Goal: Task Accomplishment & Management: Complete application form

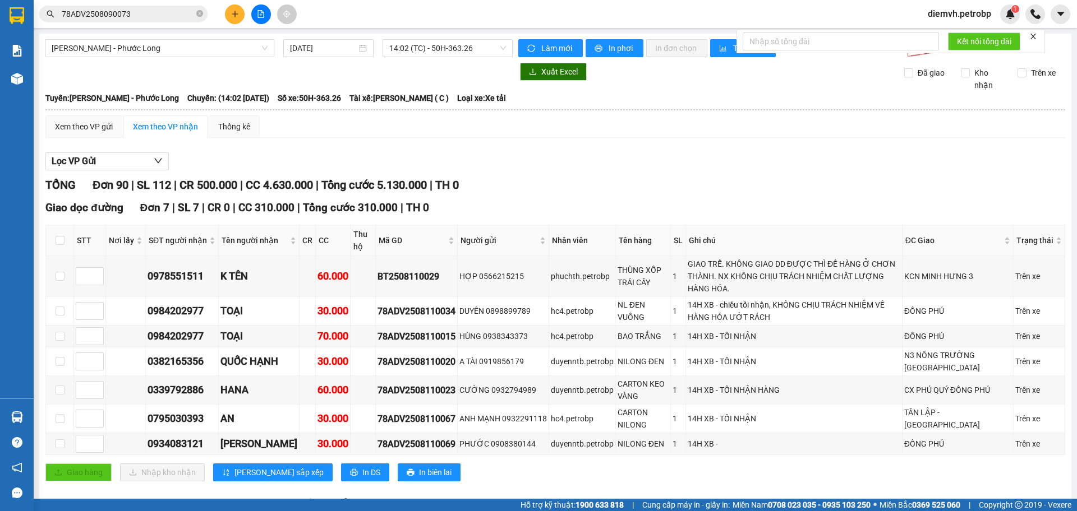
scroll to position [86, 0]
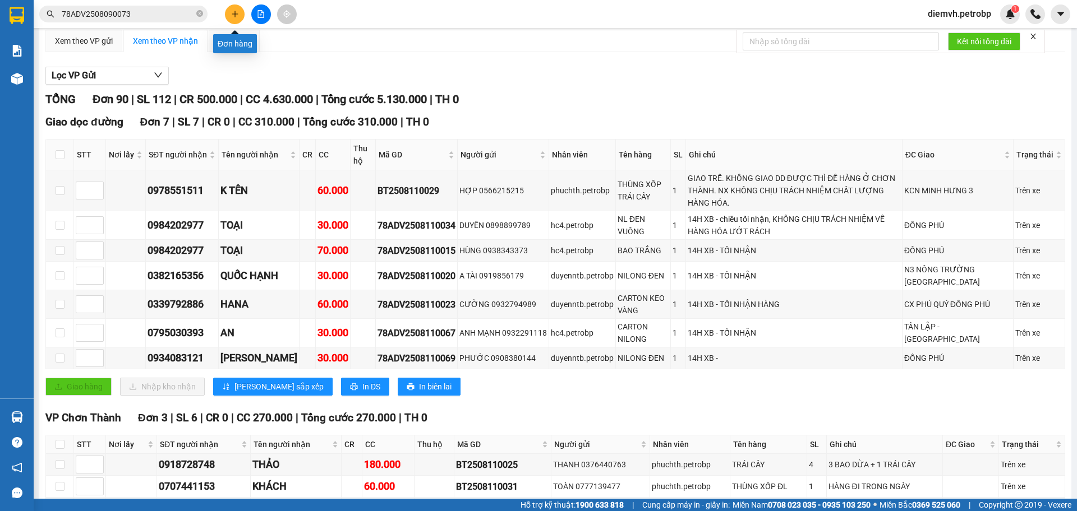
click at [236, 13] on icon "plus" at bounding box center [235, 14] width 8 height 8
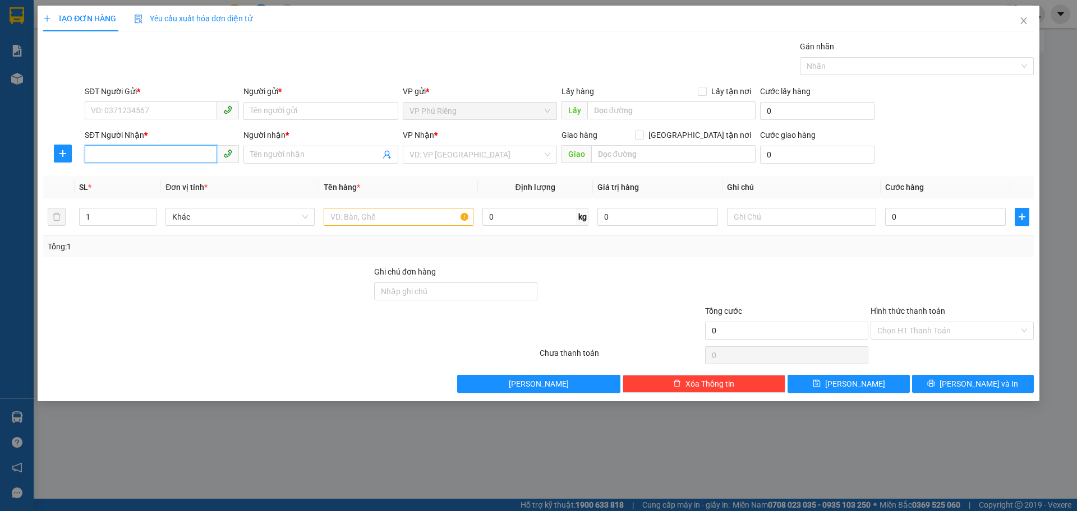
click at [153, 153] on input "SĐT Người Nhận *" at bounding box center [151, 154] width 132 height 18
type input "0"
click at [137, 174] on div "0903664431 - KỲ" at bounding box center [161, 177] width 141 height 12
type input "0903664431"
type input "KỲ"
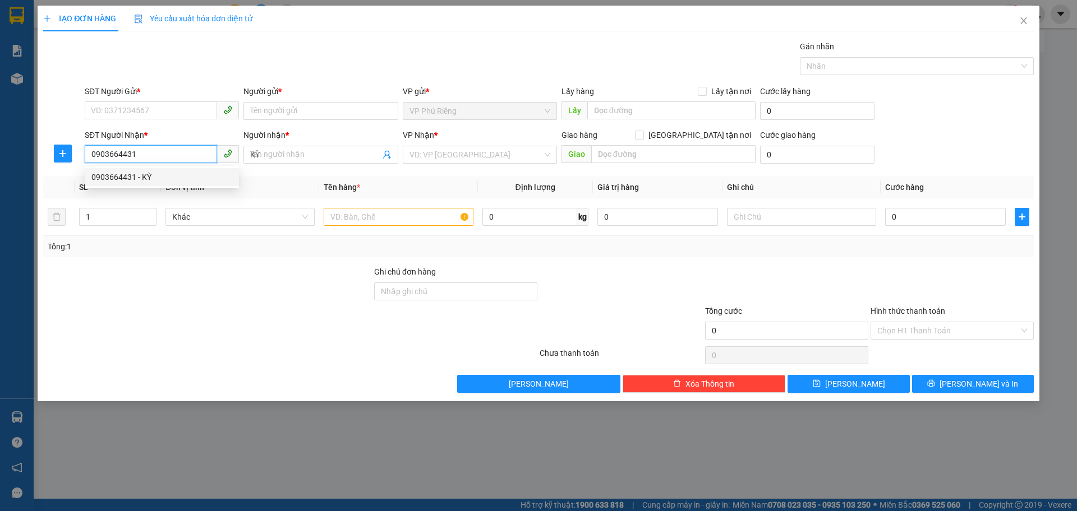
type input "40.000"
type input "0903664431"
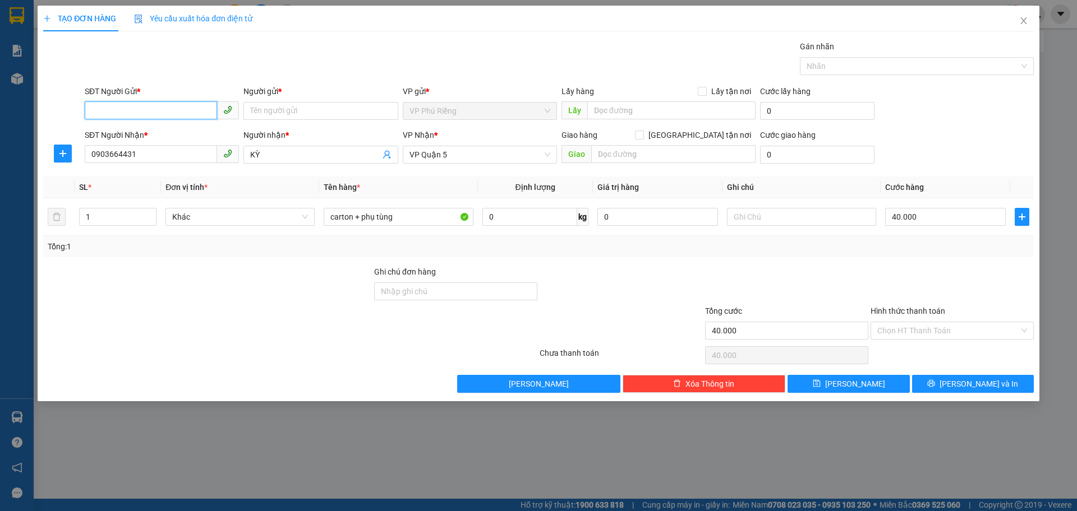
click at [154, 112] on input "SĐT Người Gửi *" at bounding box center [151, 110] width 132 height 18
click at [156, 133] on div "0866177429 - [PERSON_NAME]-LÂM" at bounding box center [161, 133] width 141 height 12
type input "0866177429"
type input "[PERSON_NAME]-LÂM"
type input "2"
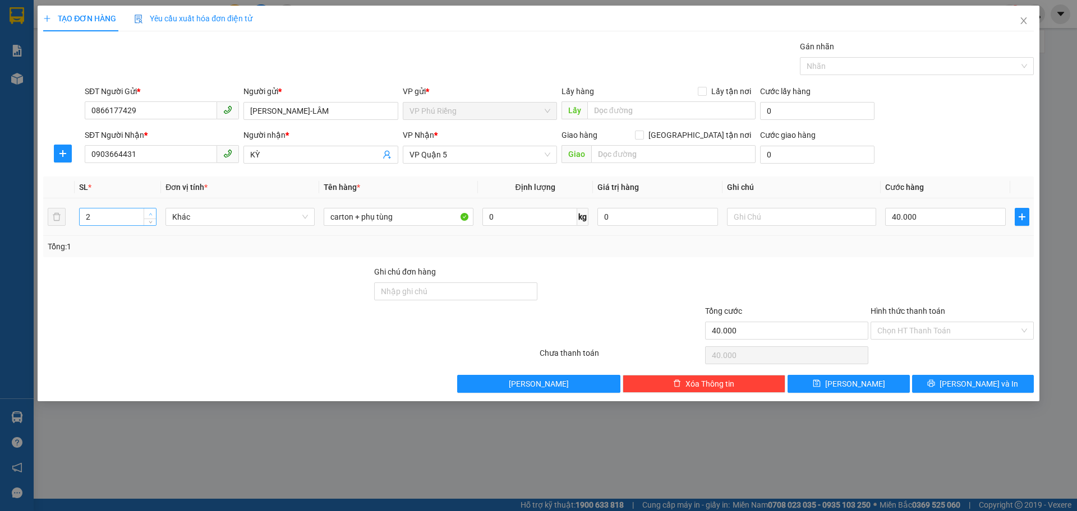
click at [153, 212] on span "up" at bounding box center [150, 214] width 7 height 7
click at [361, 216] on input "carton + phụ tùng" at bounding box center [398, 217] width 149 height 18
type input "0"
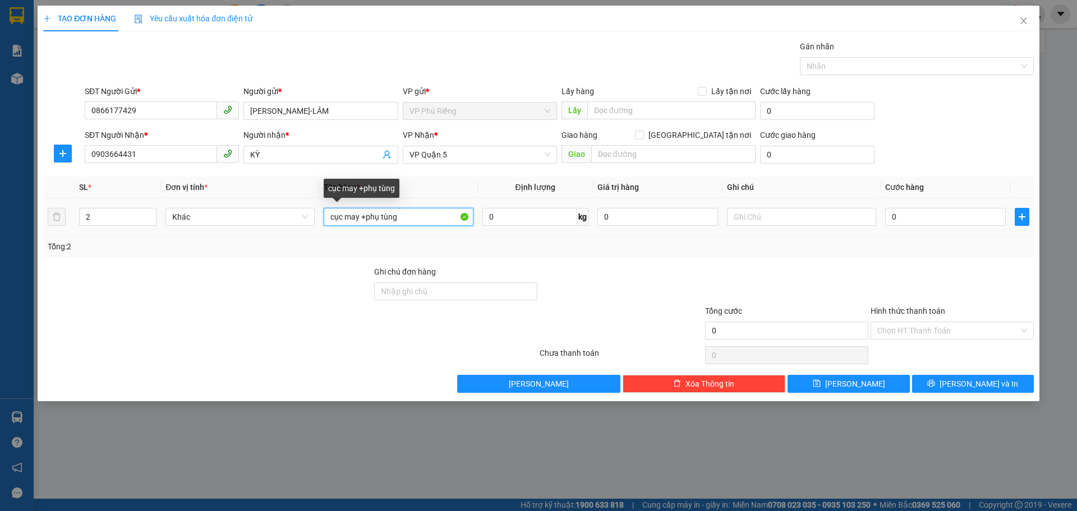
click at [399, 216] on input "cục may +phụ tùng" at bounding box center [398, 217] width 149 height 18
type input "cục may +phụ [PERSON_NAME]"
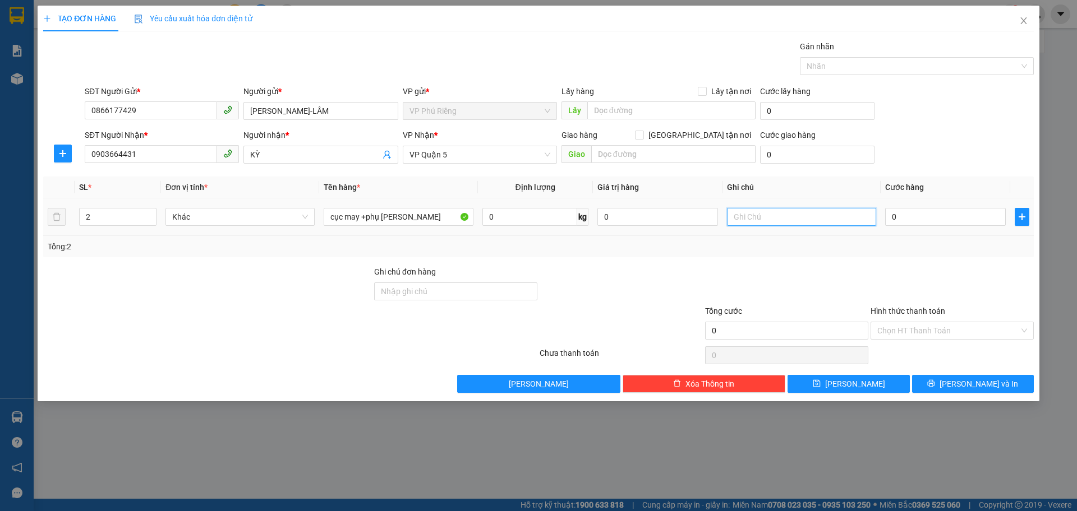
click at [754, 219] on input "text" at bounding box center [801, 217] width 149 height 18
type input "c"
type input "CƠ 40"
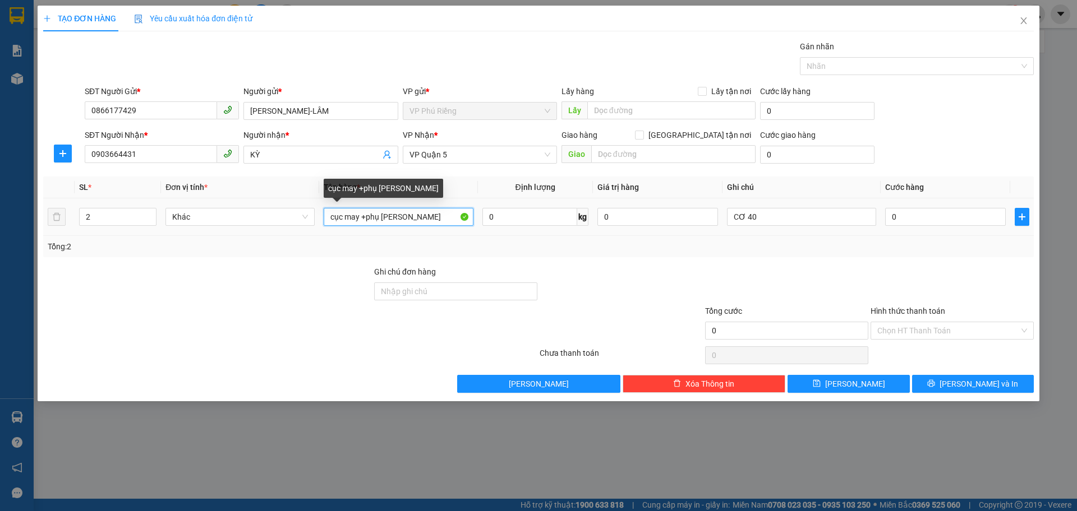
click at [420, 216] on input "cục may +phụ [PERSON_NAME]" at bounding box center [398, 217] width 149 height 18
click at [365, 215] on input "cục may +phụ [PERSON_NAME]" at bounding box center [398, 217] width 149 height 18
click at [458, 217] on input "cục may + 1 KIỆN NHỎphụ tùng nho" at bounding box center [398, 217] width 149 height 18
click at [359, 219] on input "cục may + 1 KIỆN NHỎ" at bounding box center [398, 217] width 149 height 18
type input "CỤC MÁY CỠ 40 KÝ + 1 KIỆN NHỎ"
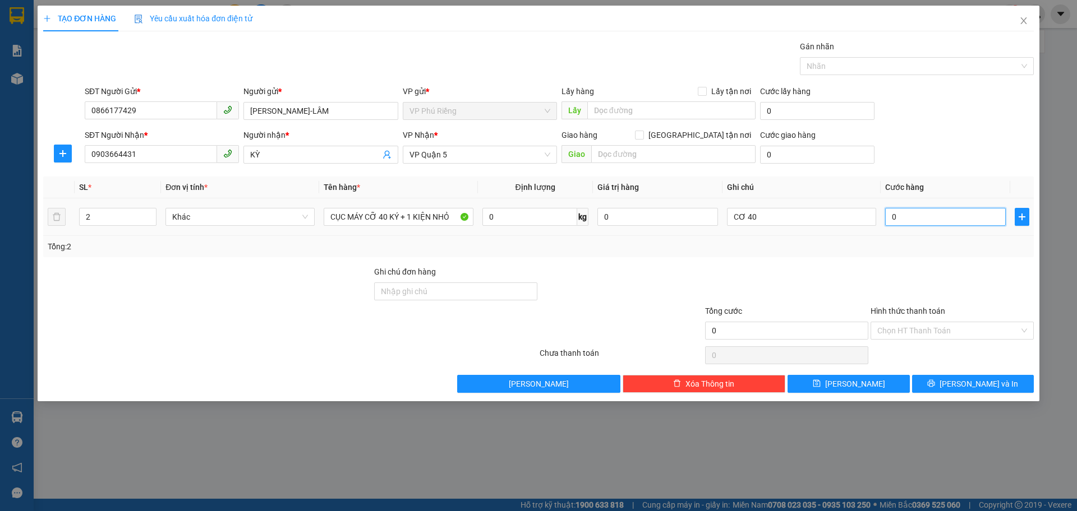
click at [910, 215] on input "0" at bounding box center [945, 217] width 121 height 18
click at [888, 221] on input "0" at bounding box center [945, 217] width 121 height 18
type input "10"
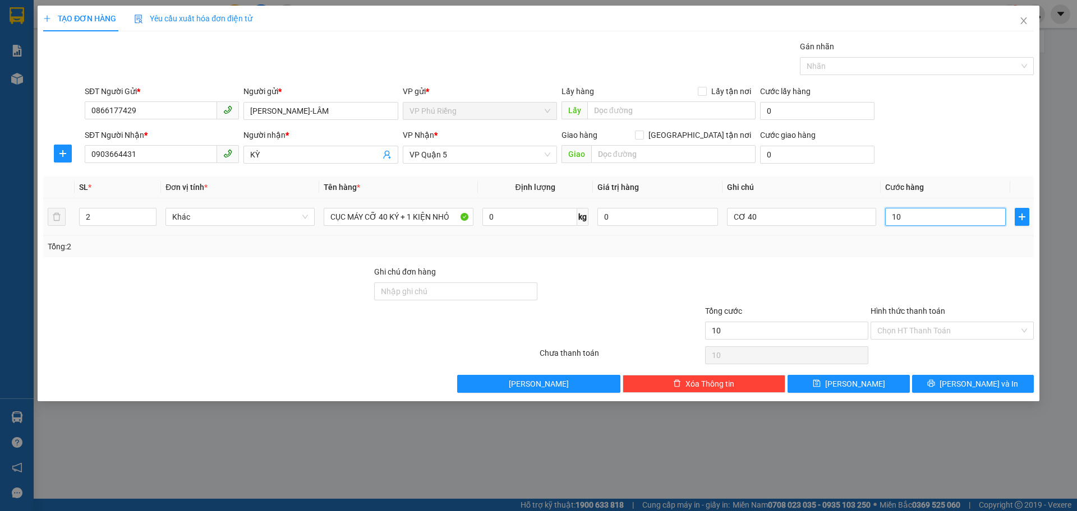
type input "100"
type input "100.000"
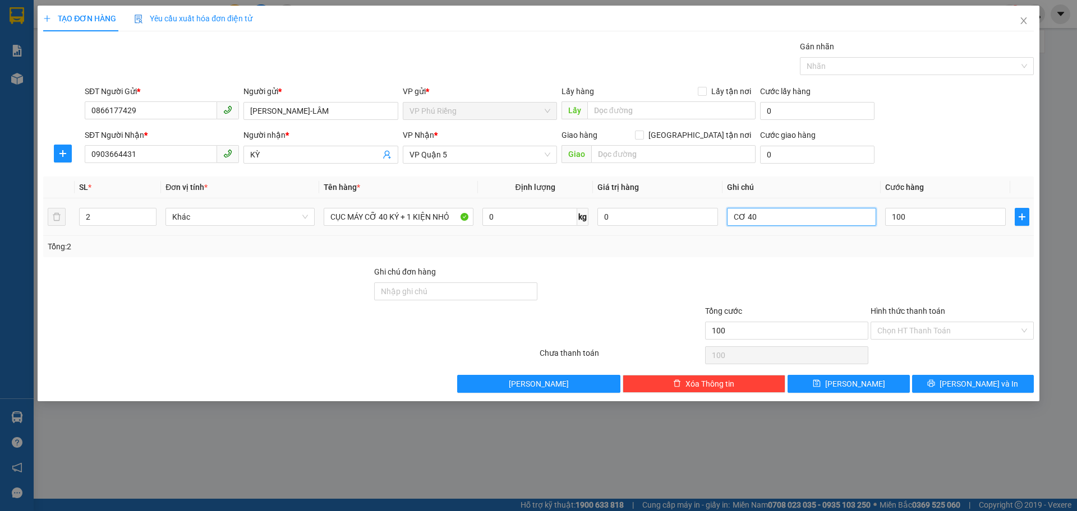
type input "100.000"
click at [809, 220] on input "CƠ 40" at bounding box center [801, 217] width 149 height 18
type input "C"
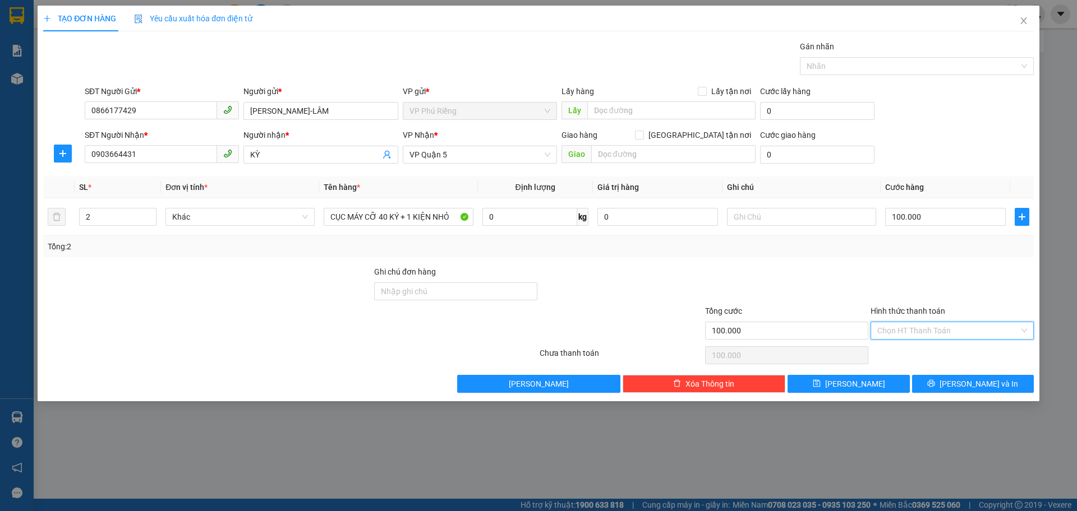
click at [898, 330] on input "Hình thức thanh toán" at bounding box center [948, 330] width 142 height 17
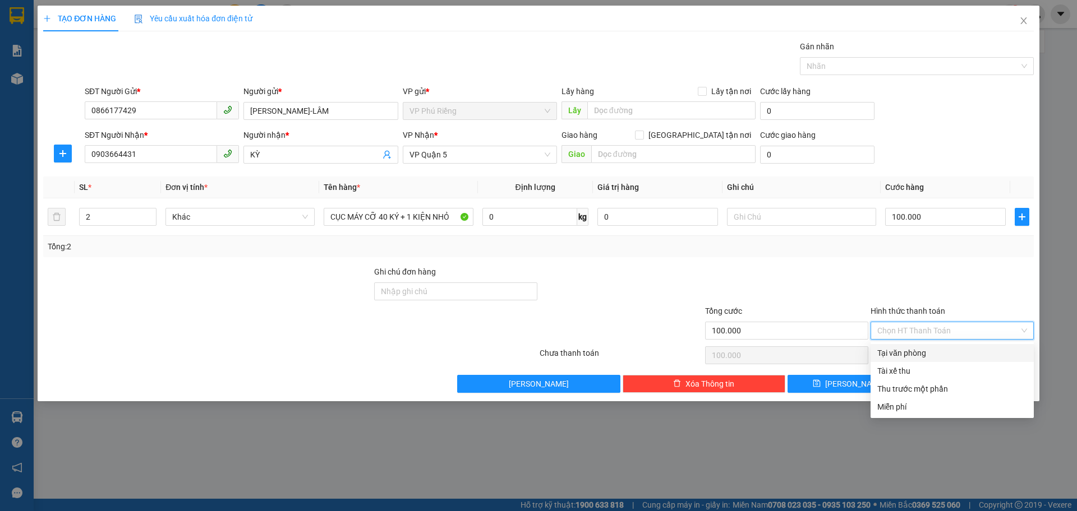
click at [903, 356] on div "Tại văn phòng" at bounding box center [952, 353] width 150 height 12
type input "0"
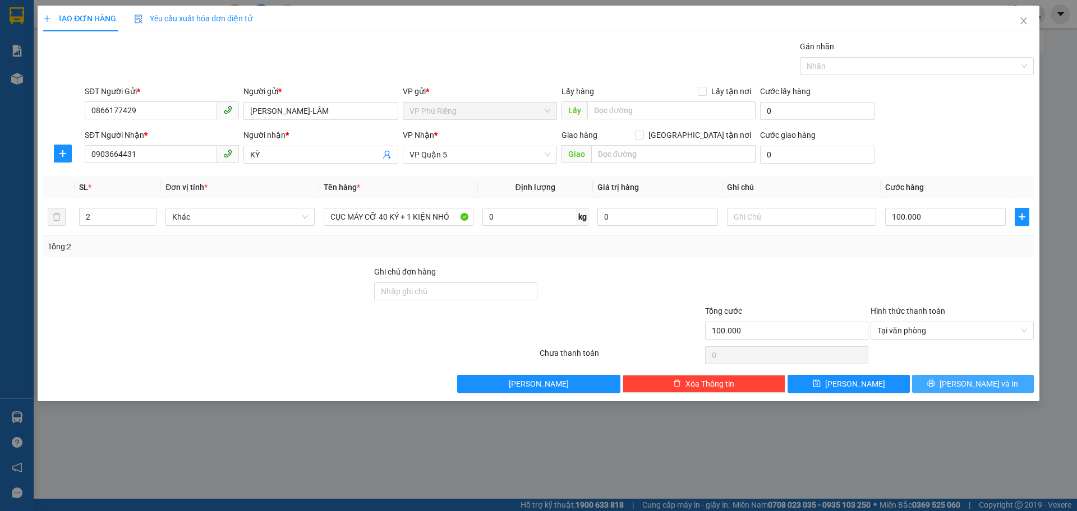
click at [948, 389] on button "[PERSON_NAME] và In" at bounding box center [973, 384] width 122 height 18
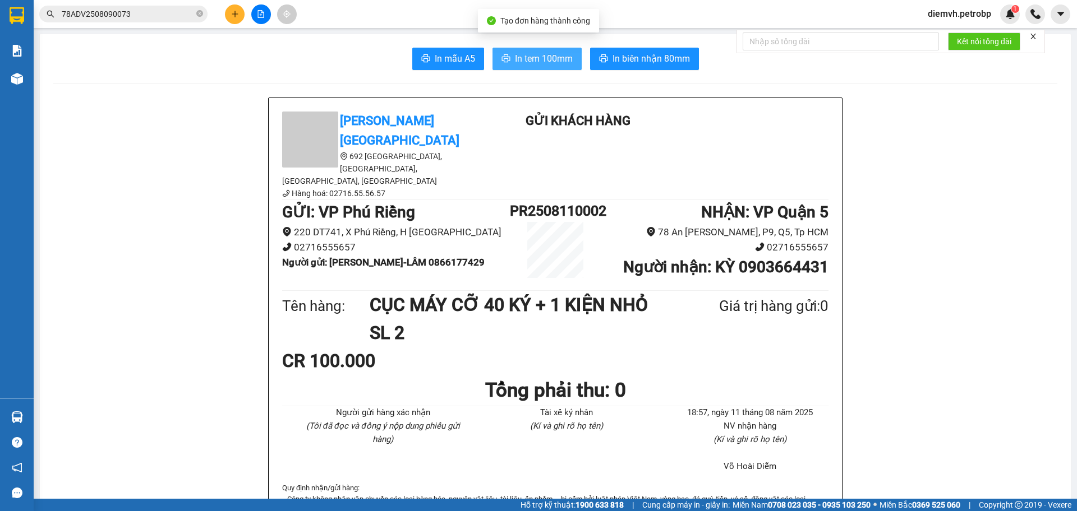
click at [546, 61] on span "In tem 100mm" at bounding box center [544, 59] width 58 height 14
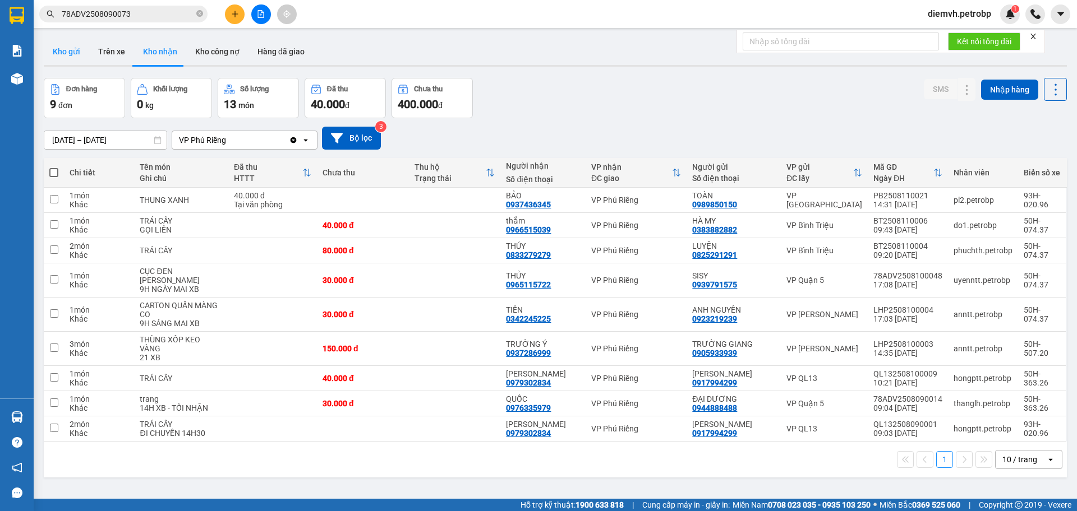
click at [68, 45] on button "Kho gửi" at bounding box center [66, 51] width 45 height 27
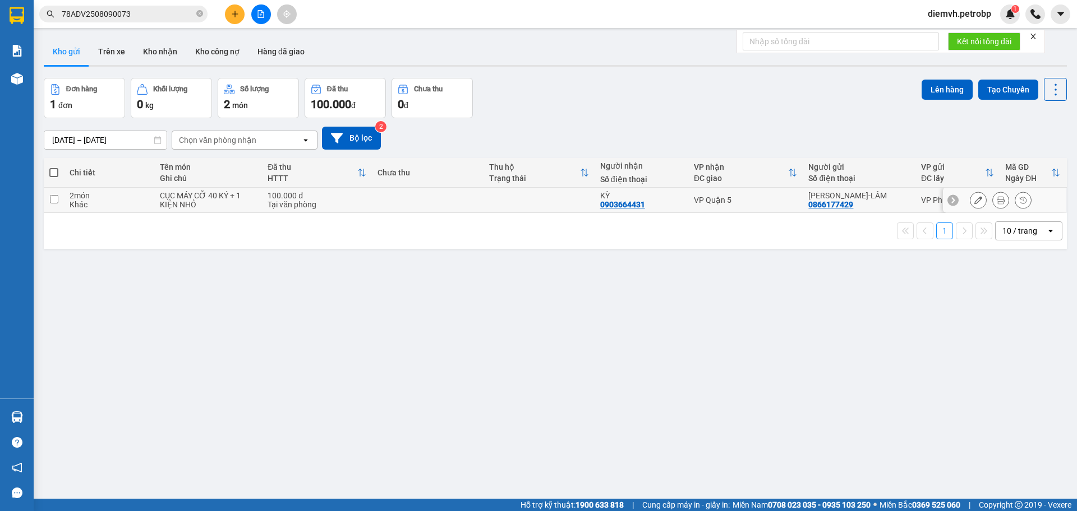
click at [53, 199] on input "checkbox" at bounding box center [54, 199] width 8 height 8
checkbox input "true"
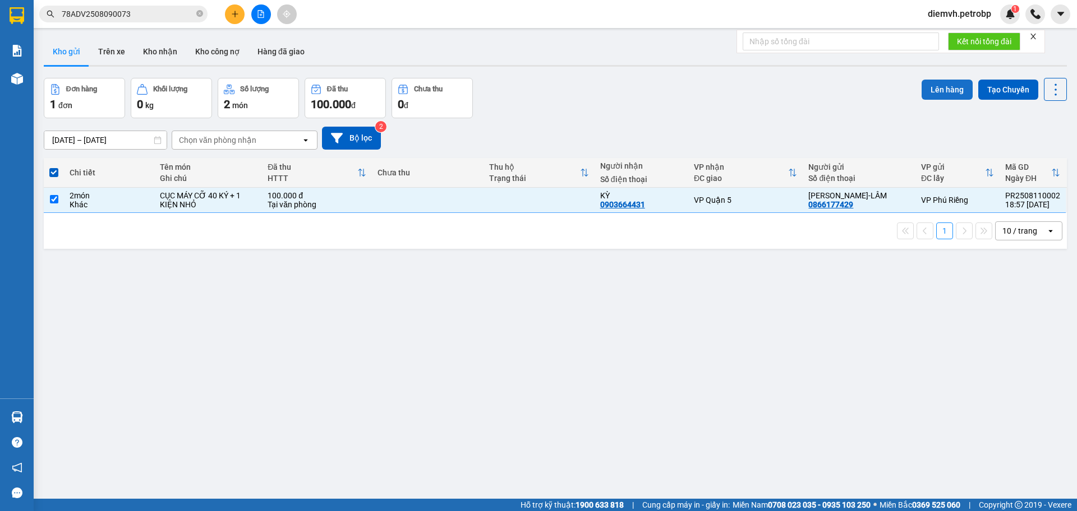
click at [946, 89] on button "Lên hàng" at bounding box center [946, 90] width 51 height 20
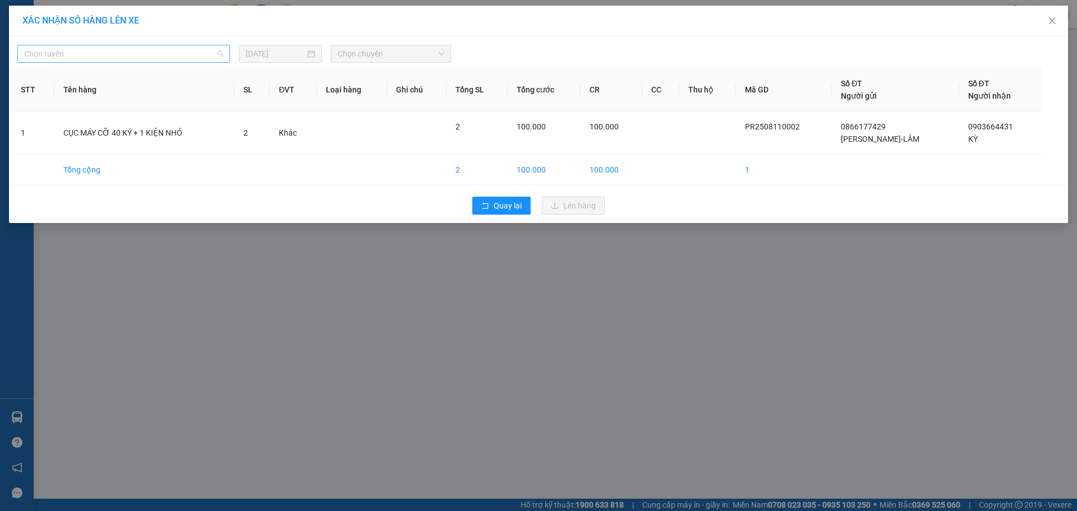
click at [101, 56] on span "Chọn tuyến" at bounding box center [123, 53] width 199 height 17
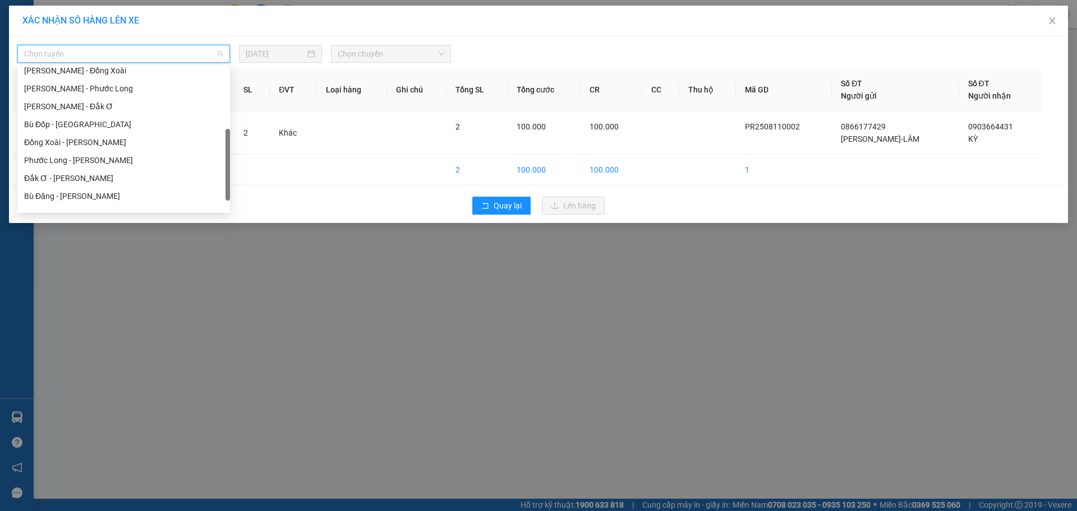
scroll to position [185, 0]
click at [85, 156] on div "Phước Long - [PERSON_NAME]" at bounding box center [123, 160] width 199 height 12
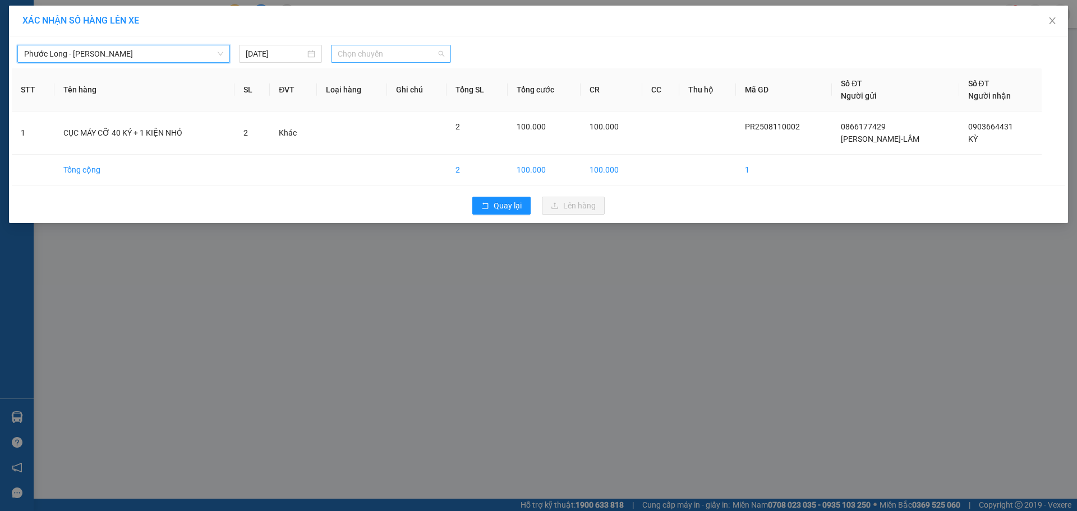
click at [377, 49] on span "Chọn chuyến" at bounding box center [391, 53] width 107 height 17
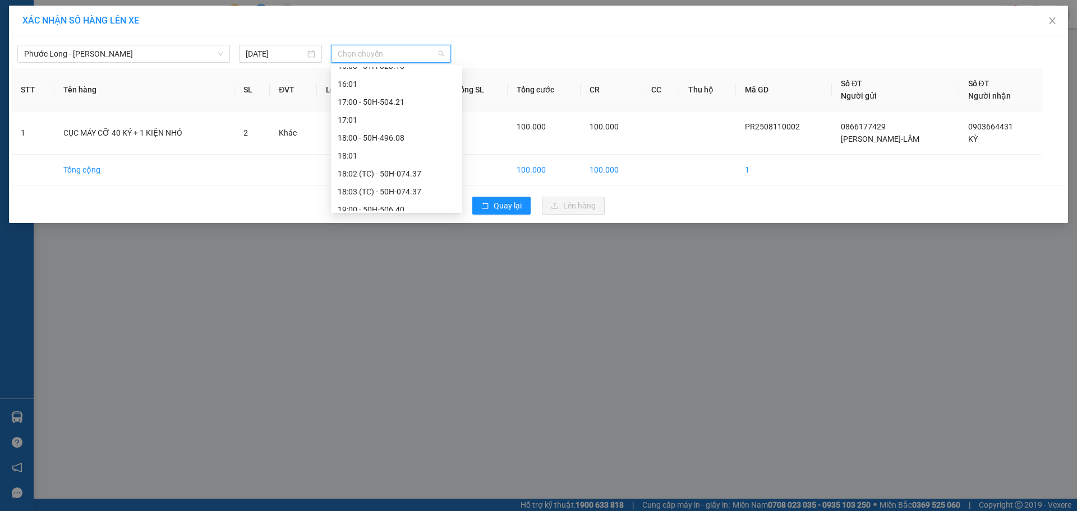
scroll to position [747, 0]
click at [398, 174] on div "18:03 (TC) - 50H-074.37" at bounding box center [397, 172] width 118 height 12
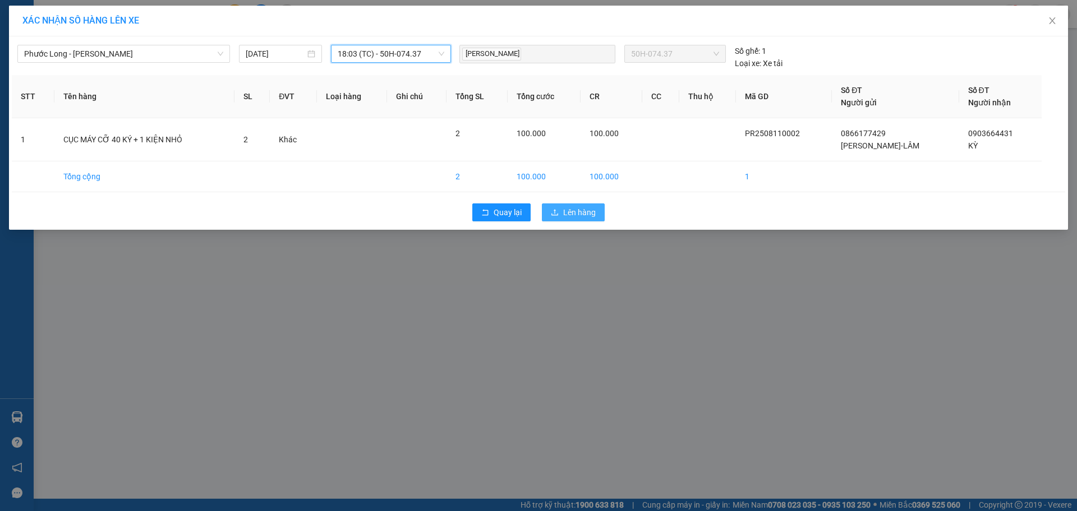
click at [570, 216] on span "Lên hàng" at bounding box center [579, 212] width 33 height 12
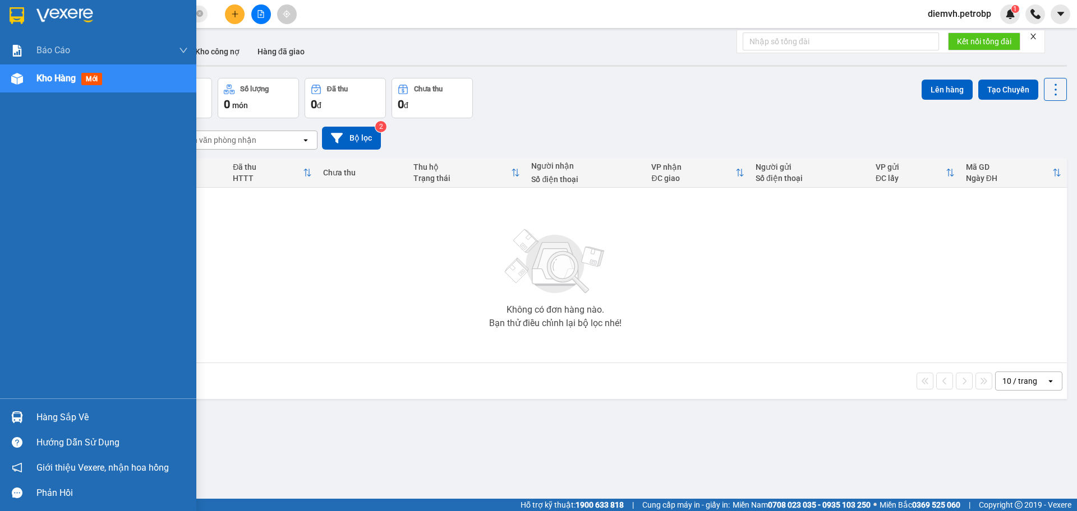
click at [70, 413] on div "Hàng sắp về" at bounding box center [111, 417] width 151 height 17
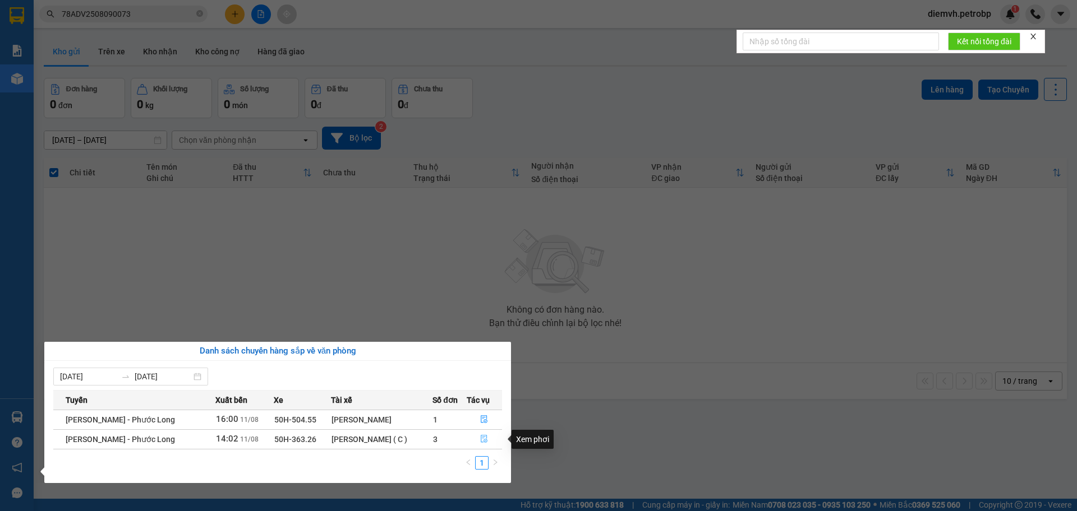
click at [481, 440] on icon "file-done" at bounding box center [484, 439] width 8 height 8
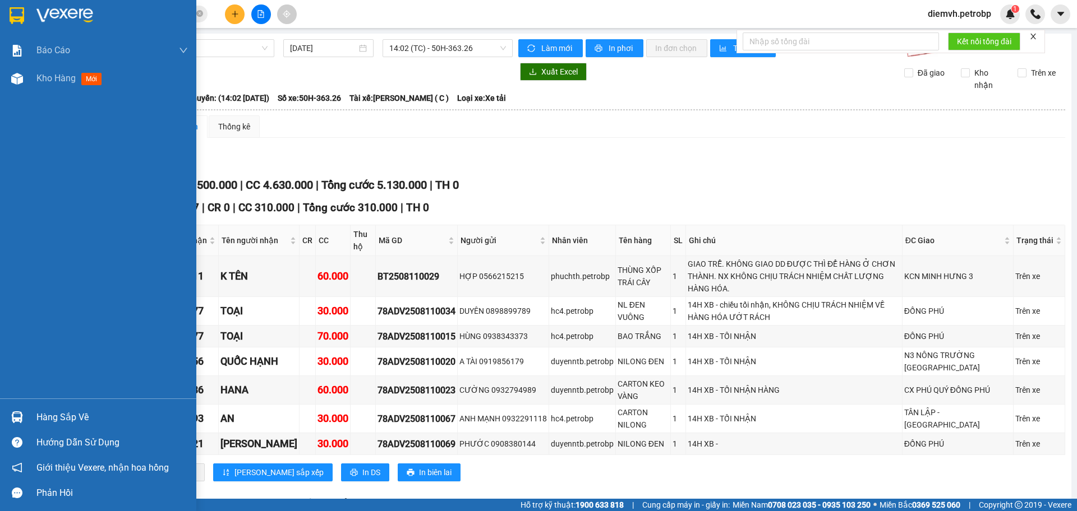
click at [72, 421] on div "Hàng sắp về" at bounding box center [111, 417] width 151 height 17
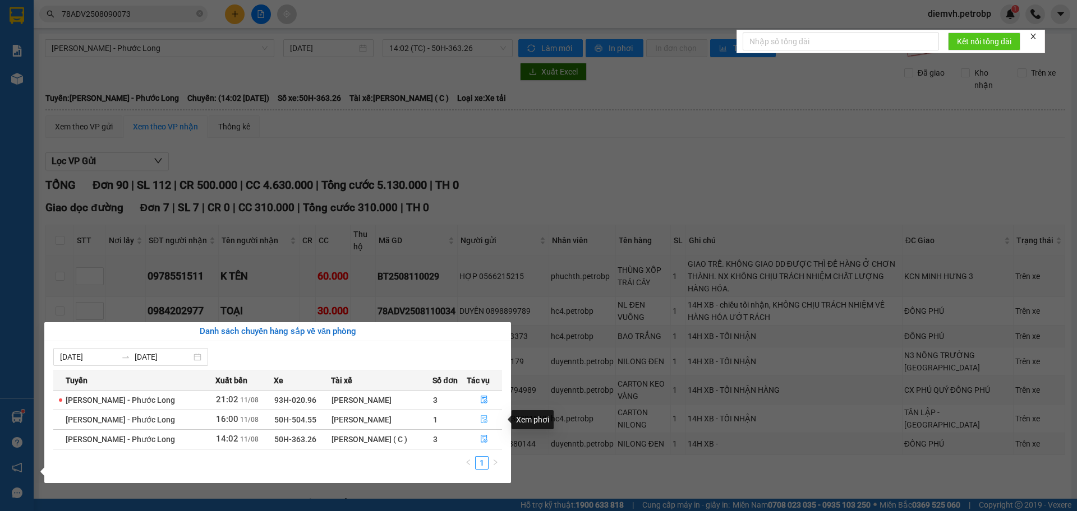
click at [484, 417] on icon "file-done" at bounding box center [484, 419] width 8 height 8
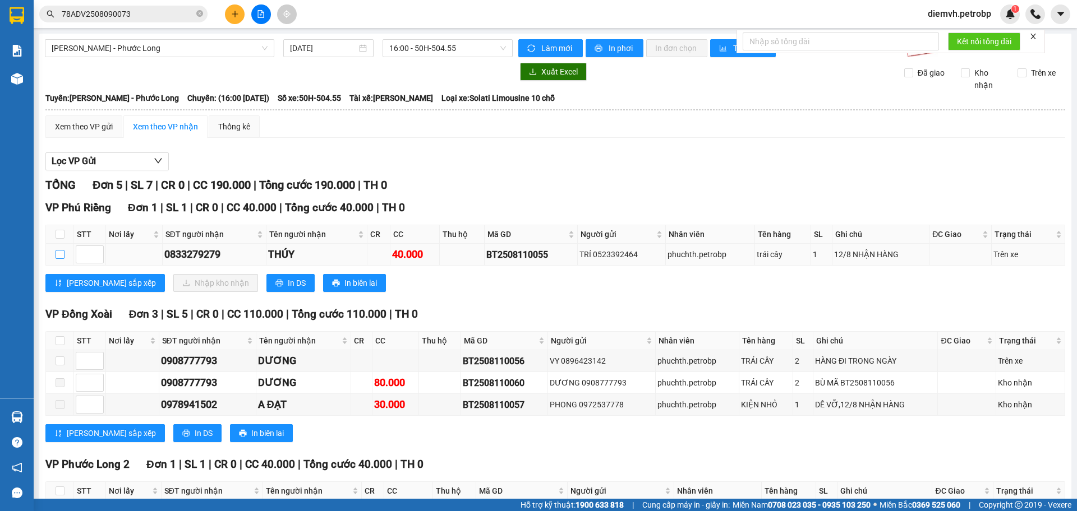
click at [59, 252] on input "checkbox" at bounding box center [60, 254] width 9 height 9
checkbox input "true"
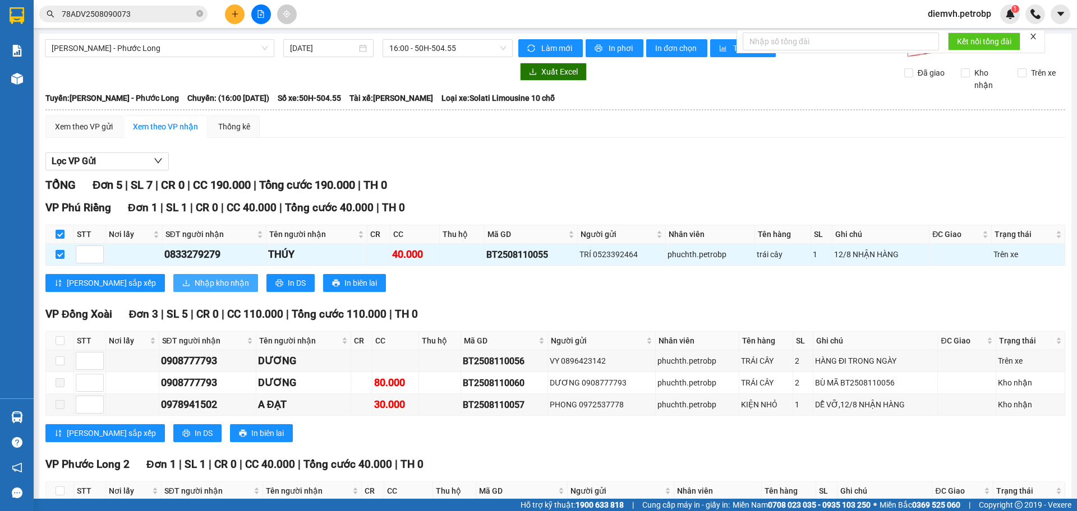
click at [173, 279] on button "Nhập kho nhận" at bounding box center [215, 283] width 85 height 18
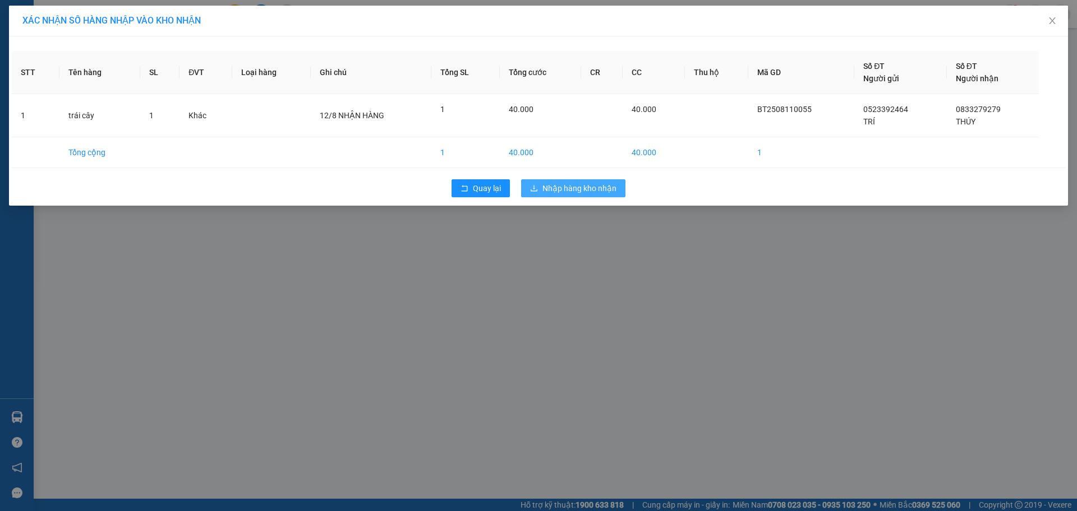
click at [579, 189] on span "Nhập hàng kho nhận" at bounding box center [579, 188] width 74 height 12
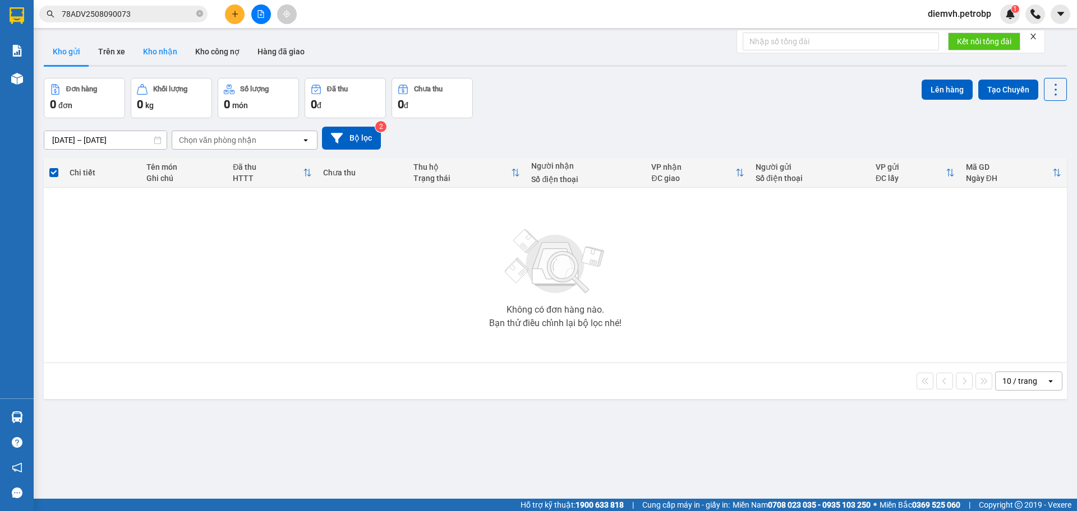
click at [166, 50] on button "Kho nhận" at bounding box center [160, 51] width 52 height 27
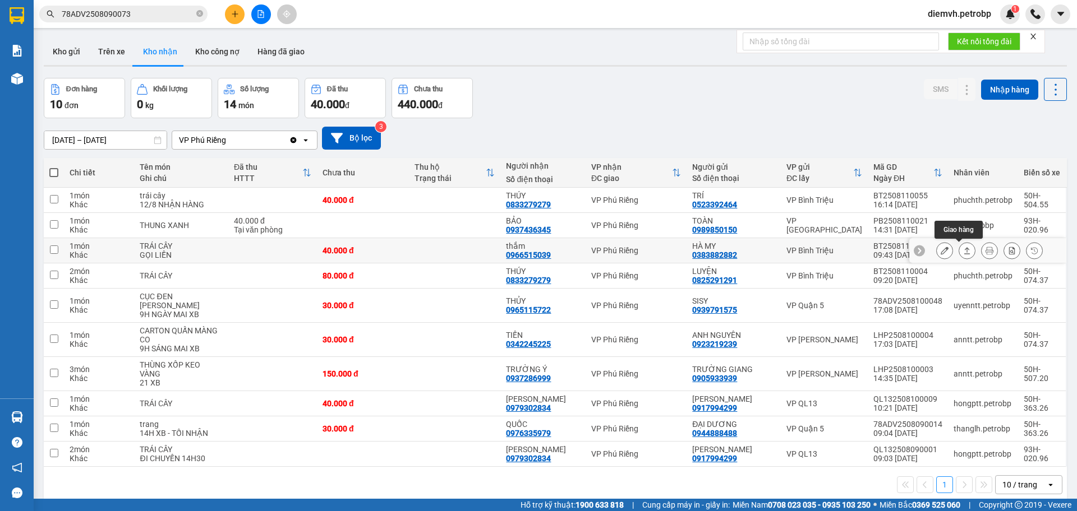
click at [963, 251] on icon at bounding box center [967, 251] width 8 height 8
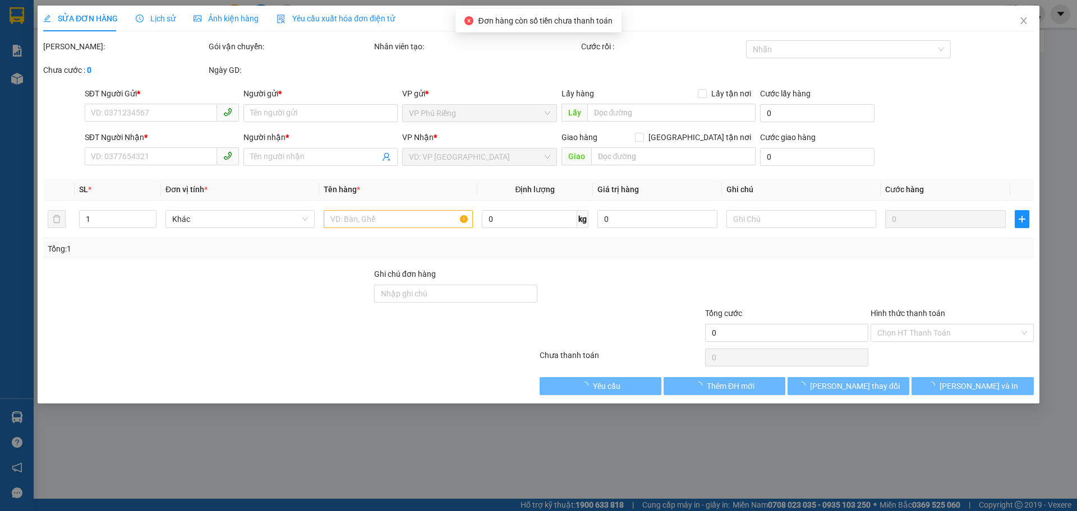
type input "0383882882"
type input "HÀ MY"
type input "0966515039"
type input "thắm"
type input "40.000"
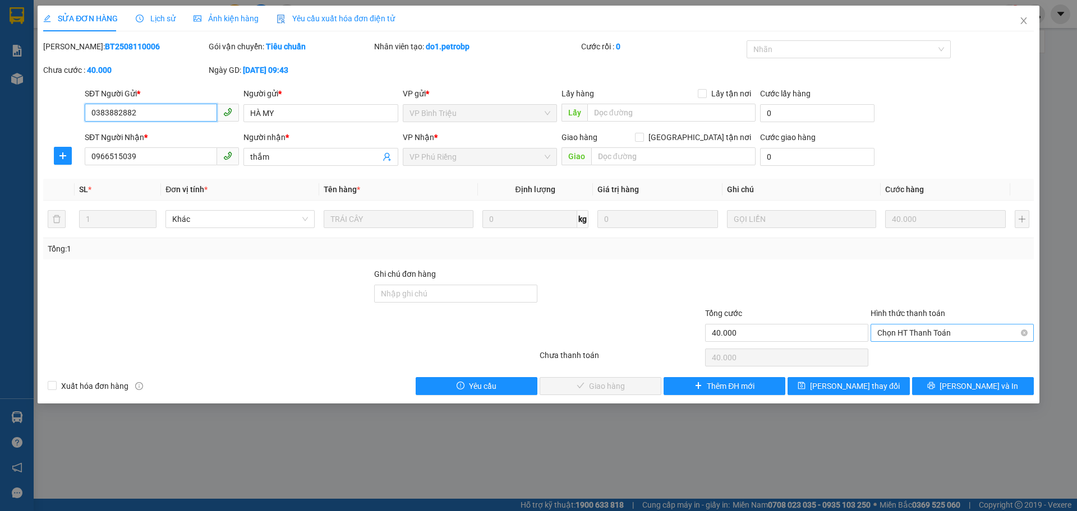
drag, startPoint x: 922, startPoint y: 334, endPoint x: 932, endPoint y: 331, distance: 9.9
click at [925, 333] on span "Chọn HT Thanh Toán" at bounding box center [952, 333] width 150 height 17
click at [919, 353] on div "Tại văn phòng" at bounding box center [952, 355] width 150 height 12
type input "0"
click at [624, 385] on span "[PERSON_NAME] và Giao hàng" at bounding box center [615, 386] width 108 height 12
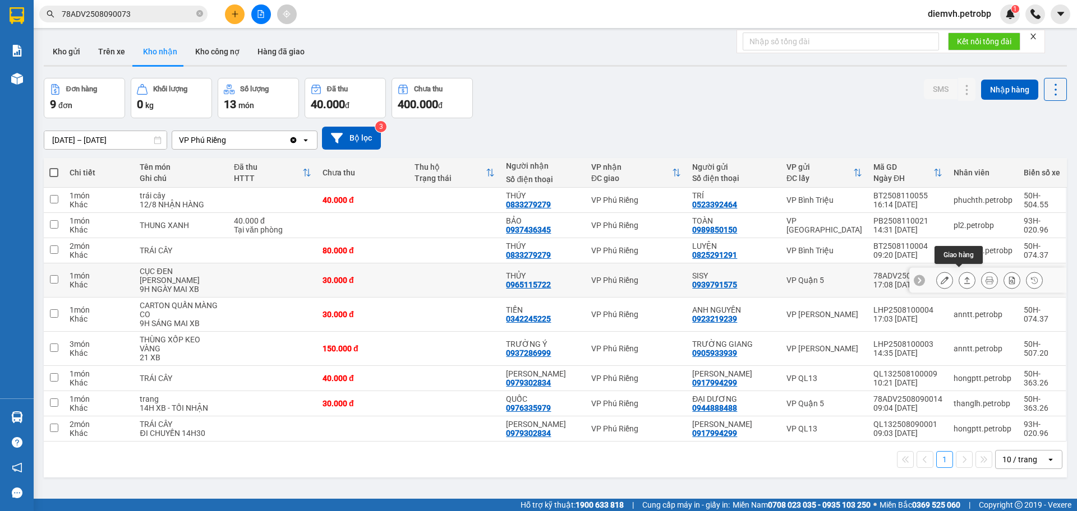
click at [963, 276] on icon at bounding box center [967, 280] width 8 height 8
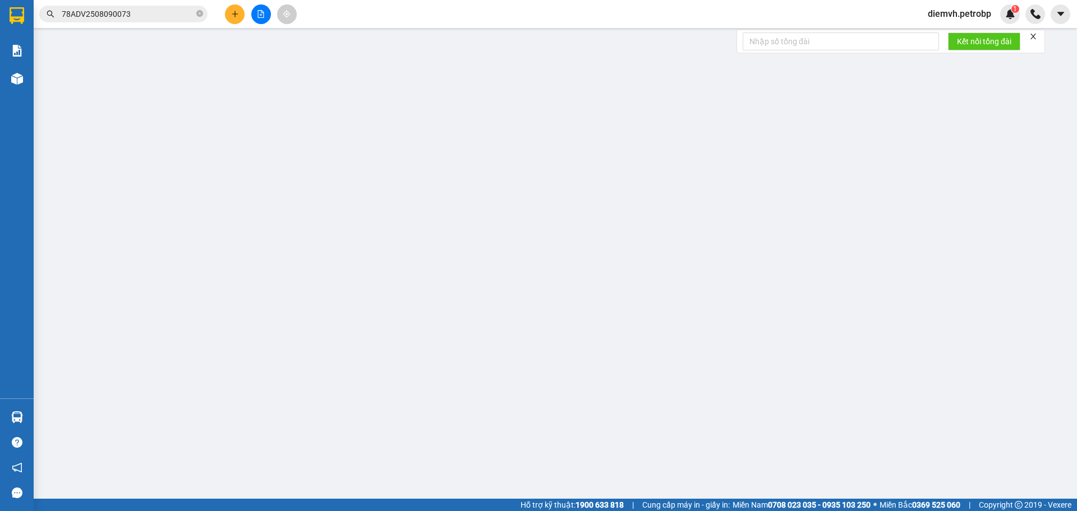
type input "0939791575"
type input "SISY"
type input "0965115722"
type input "THỦY"
type input "30.000"
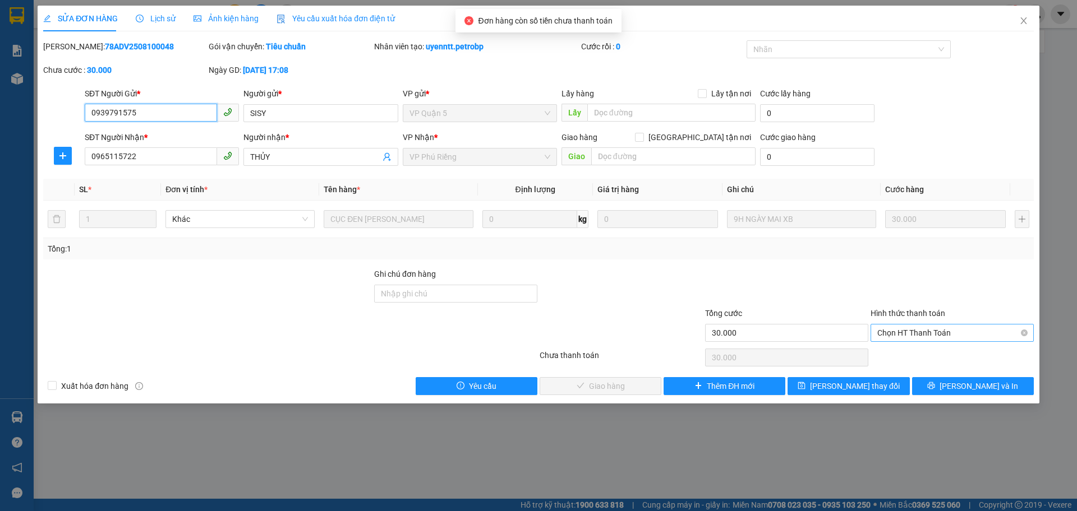
click at [895, 328] on span "Chọn HT Thanh Toán" at bounding box center [952, 333] width 150 height 17
click at [893, 354] on div "Tại văn phòng" at bounding box center [952, 355] width 150 height 12
type input "0"
click at [579, 384] on span "[PERSON_NAME] và Giao hàng" at bounding box center [615, 386] width 108 height 12
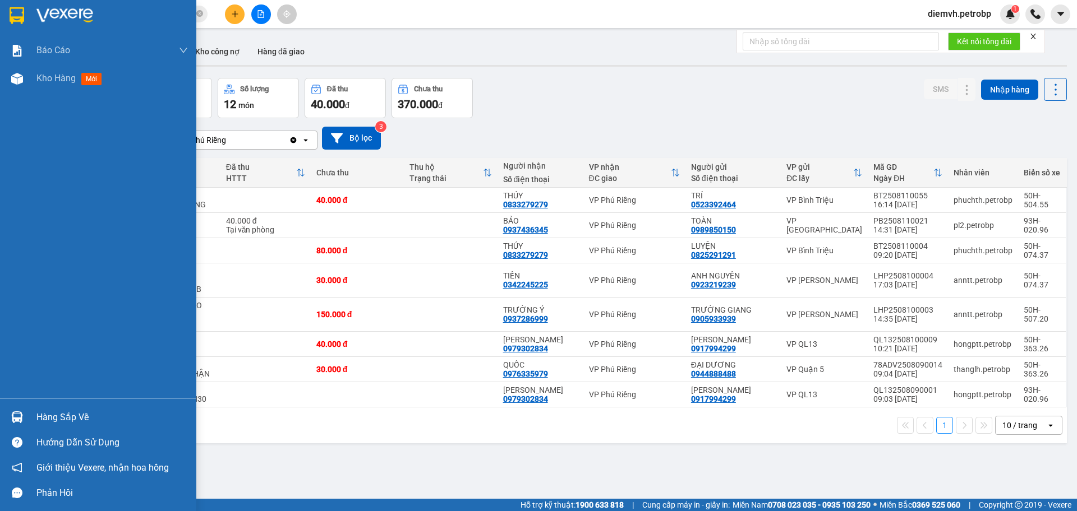
click at [80, 421] on div "Hàng sắp về" at bounding box center [111, 417] width 151 height 17
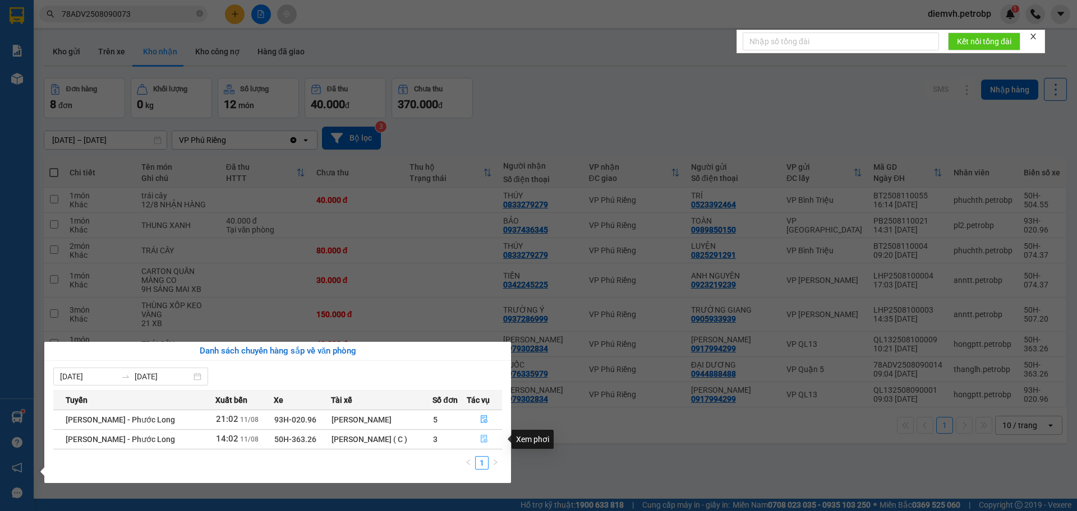
click at [484, 437] on icon "file-done" at bounding box center [484, 439] width 8 height 8
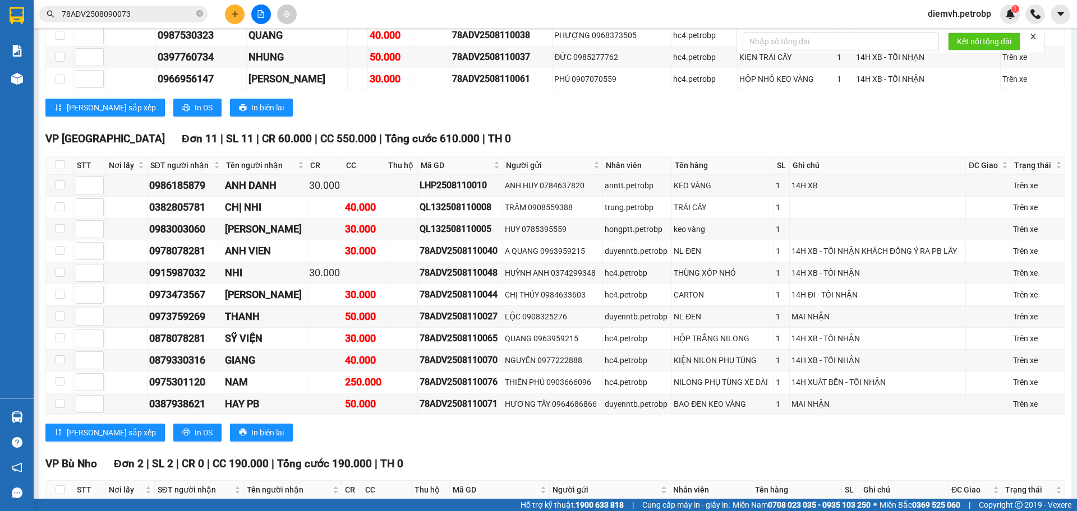
scroll to position [2336, 0]
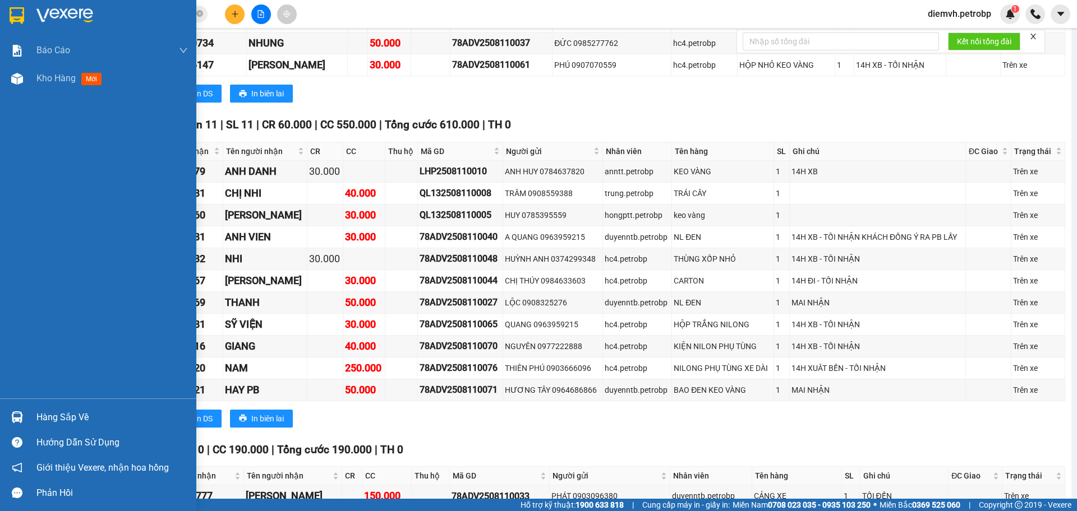
click at [52, 418] on div "Hàng sắp về" at bounding box center [111, 417] width 151 height 17
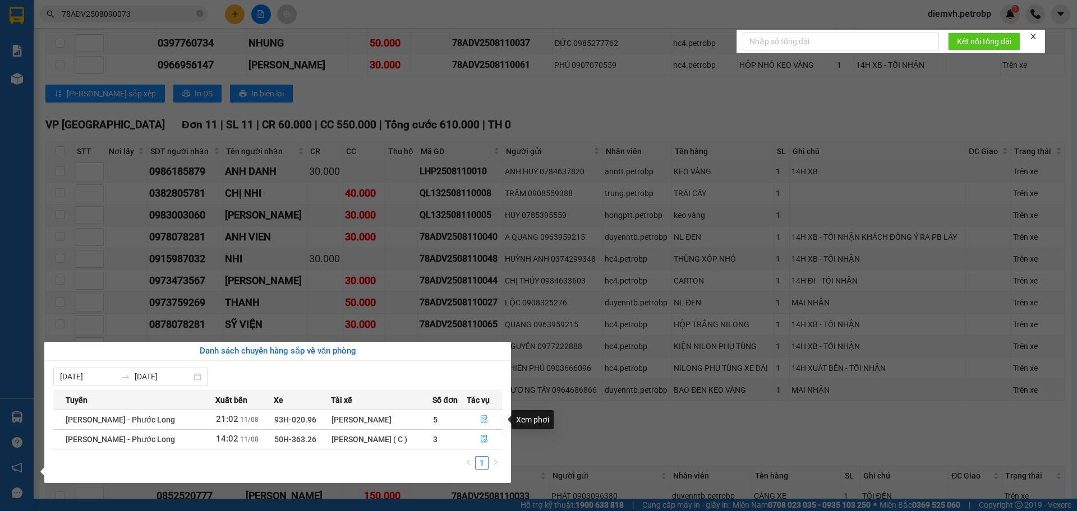
click at [485, 417] on icon "file-done" at bounding box center [484, 419] width 8 height 8
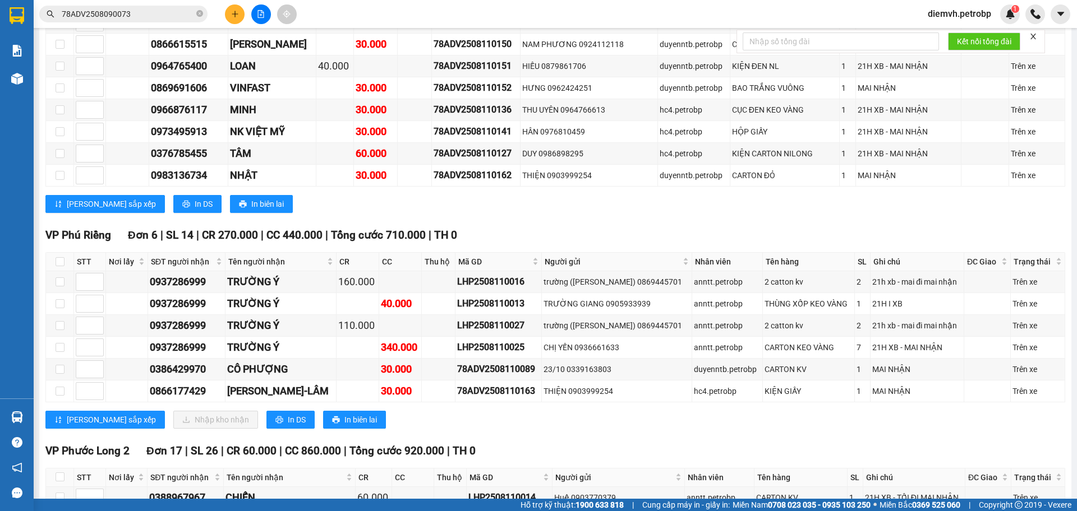
scroll to position [1680, 0]
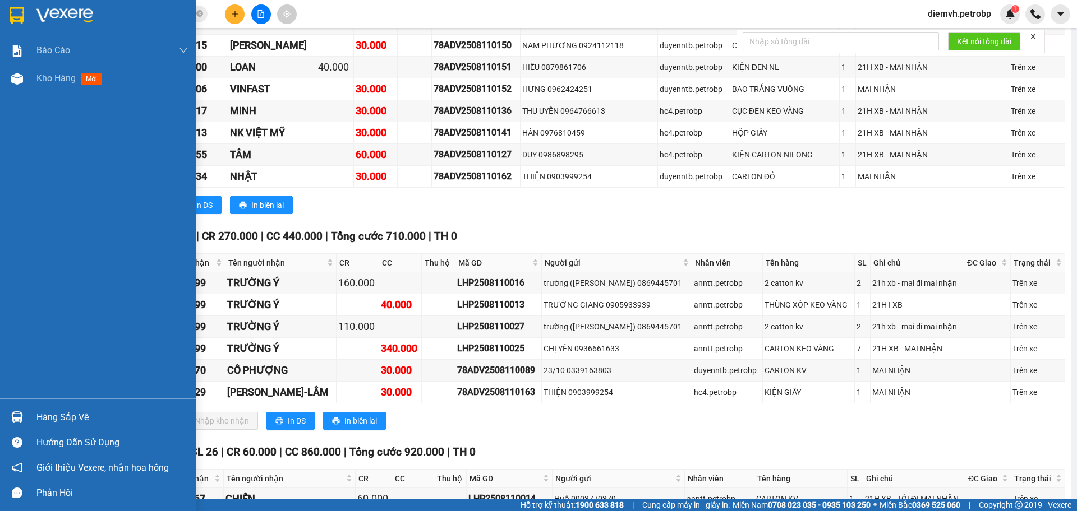
click at [50, 414] on div "Hàng sắp về" at bounding box center [111, 417] width 151 height 17
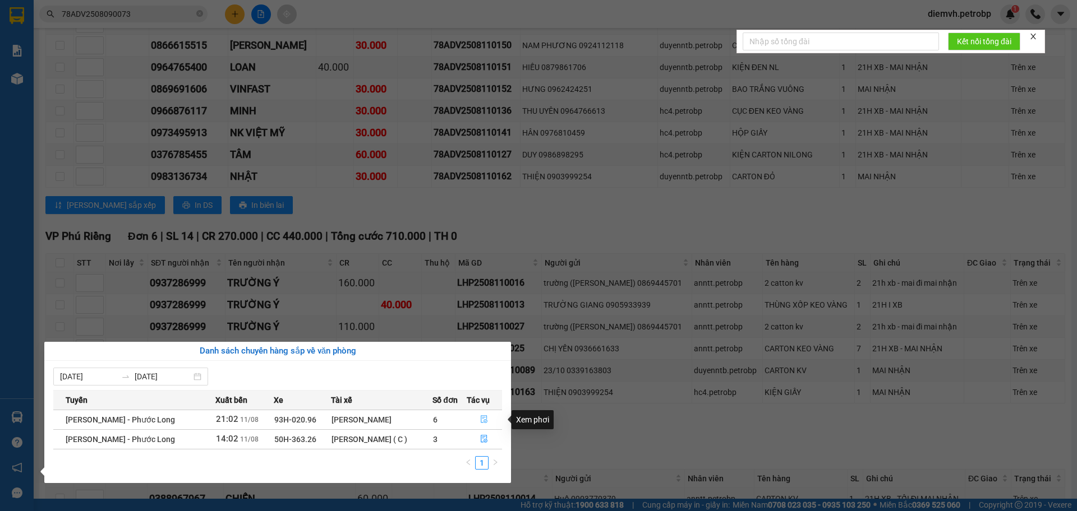
click at [482, 420] on icon "file-done" at bounding box center [484, 419] width 8 height 8
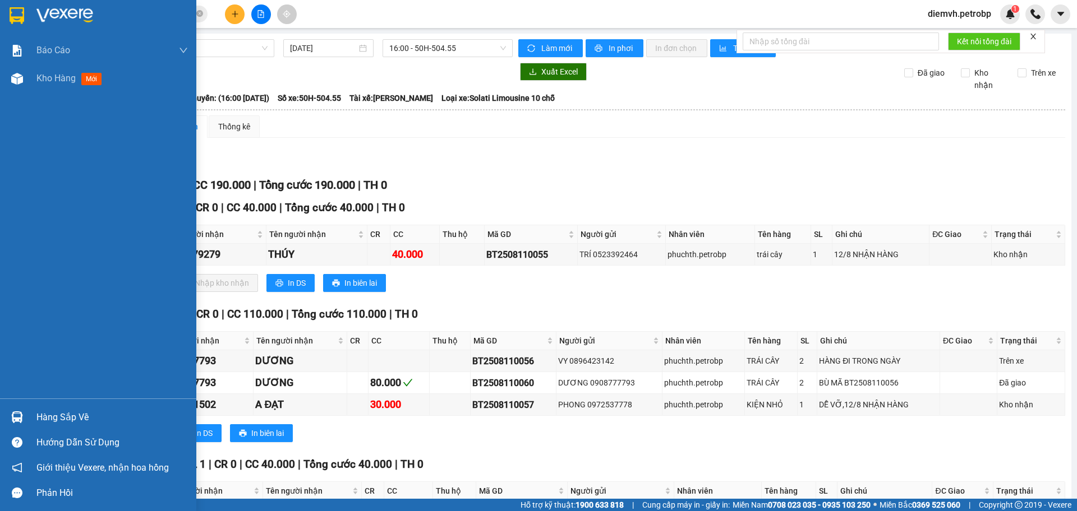
click at [52, 412] on div "Hàng sắp về" at bounding box center [111, 417] width 151 height 17
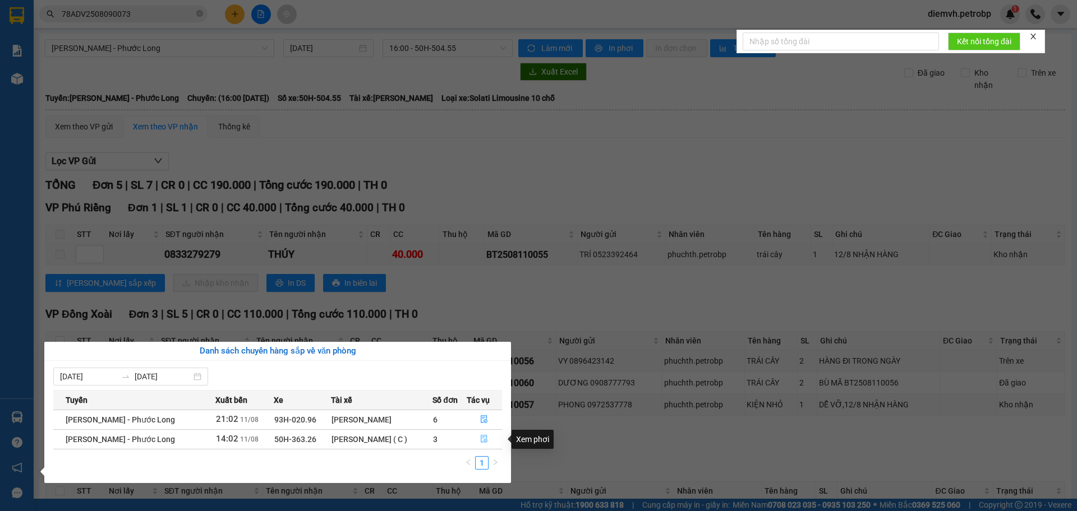
click at [482, 438] on icon "file-done" at bounding box center [484, 440] width 7 height 8
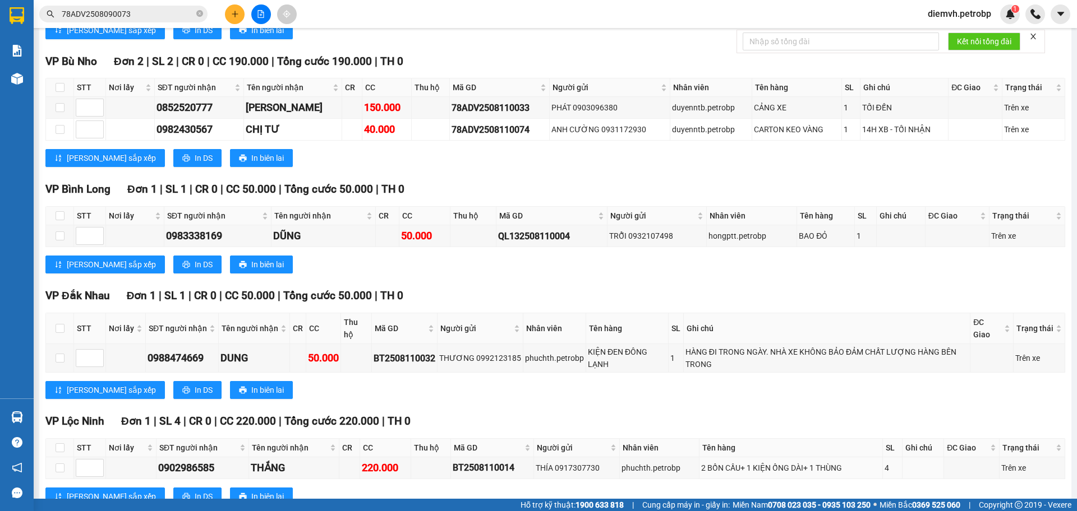
scroll to position [2740, 0]
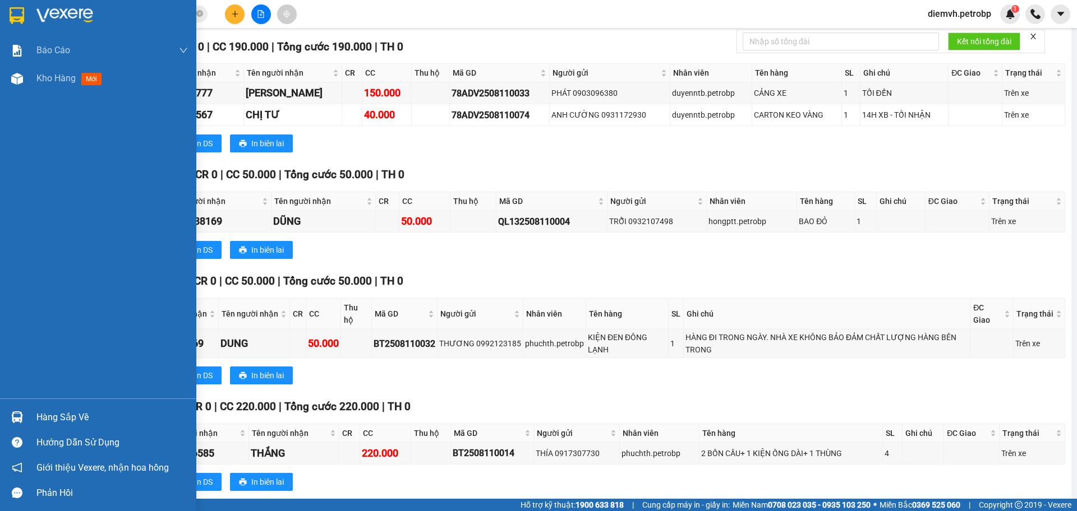
click at [49, 417] on div "Hàng sắp về" at bounding box center [111, 417] width 151 height 17
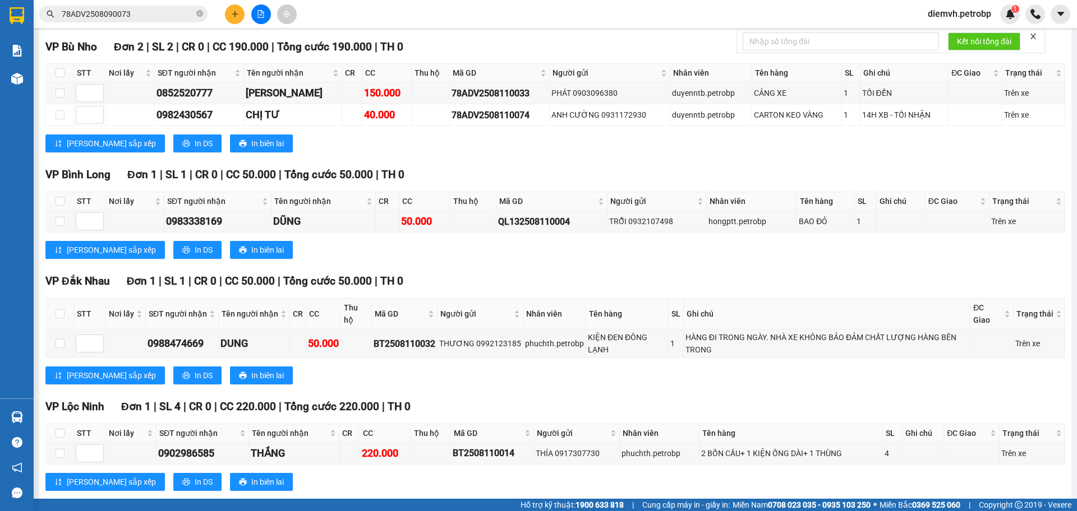
click at [533, 445] on section "Kết quả tìm kiếm ( 1 ) Bộ lọc Mã ĐH Trạng thái Món hàng Tổng cước Chưa cước Ngư…" at bounding box center [538, 255] width 1077 height 511
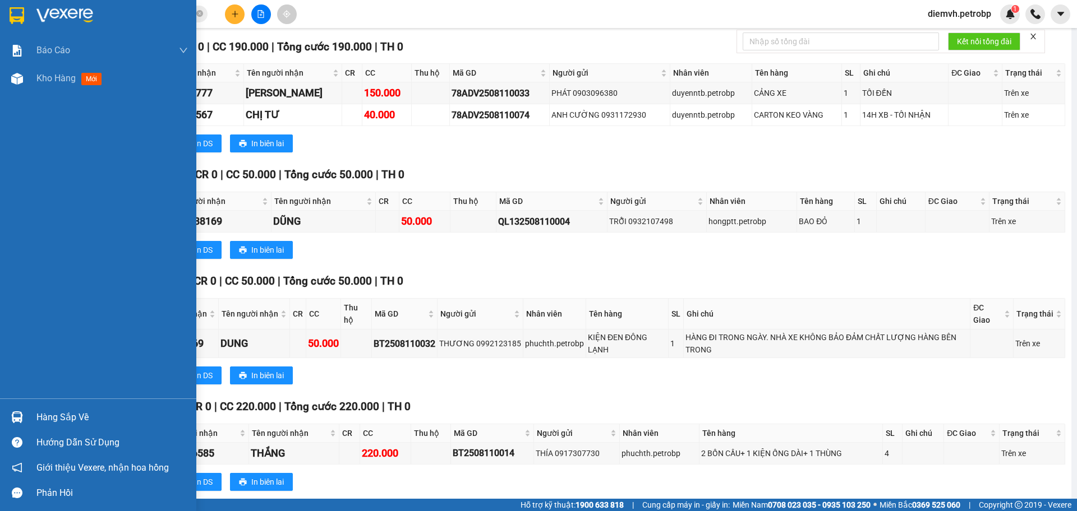
click at [57, 419] on div "Hàng sắp về" at bounding box center [111, 417] width 151 height 17
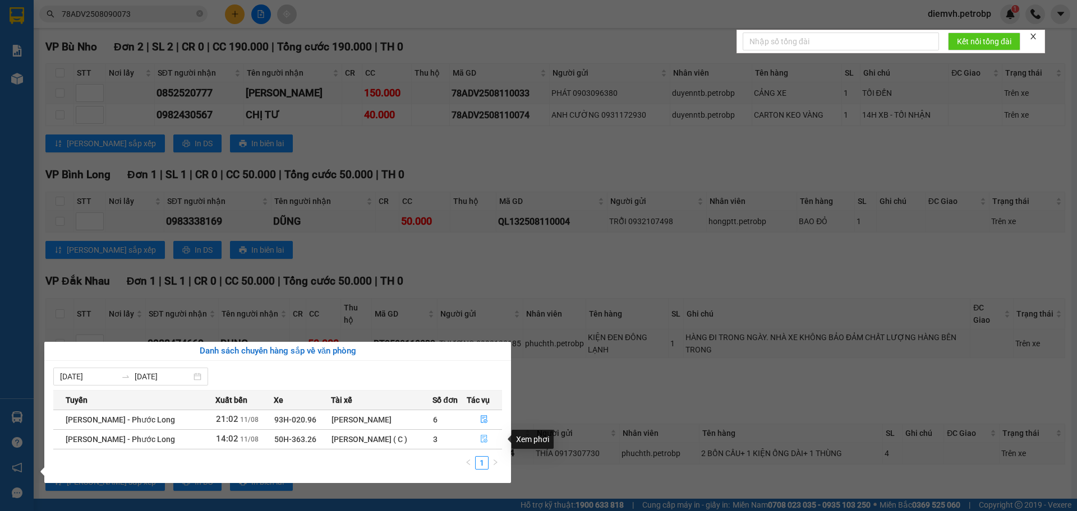
click at [482, 437] on icon "file-done" at bounding box center [484, 440] width 7 height 8
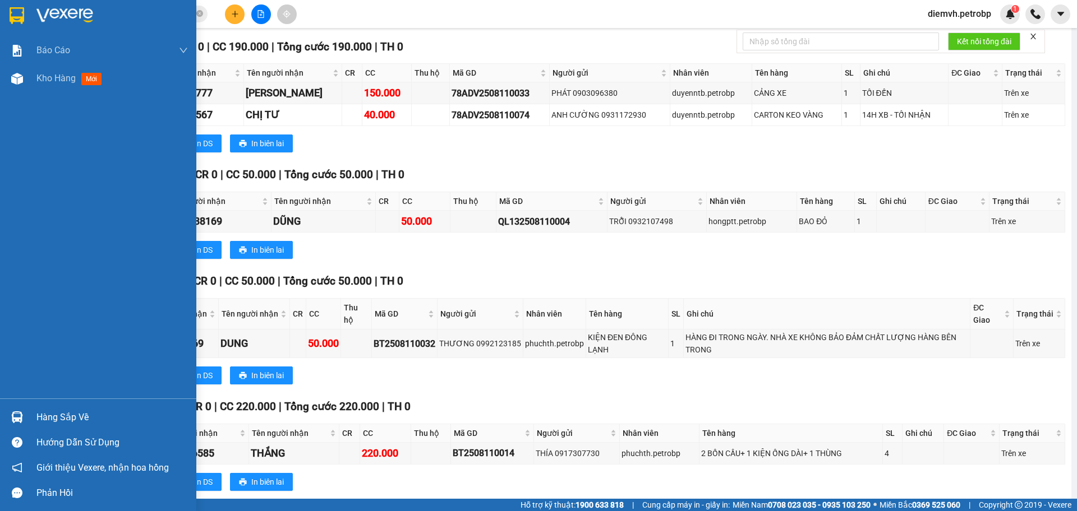
click at [49, 408] on div "Hàng sắp về" at bounding box center [98, 417] width 196 height 25
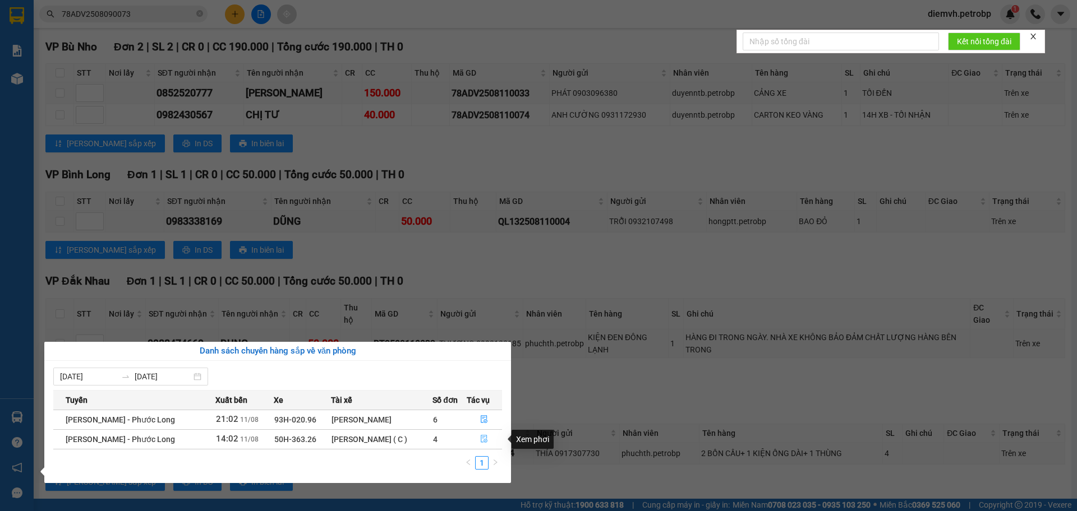
click at [477, 440] on button "button" at bounding box center [484, 440] width 35 height 18
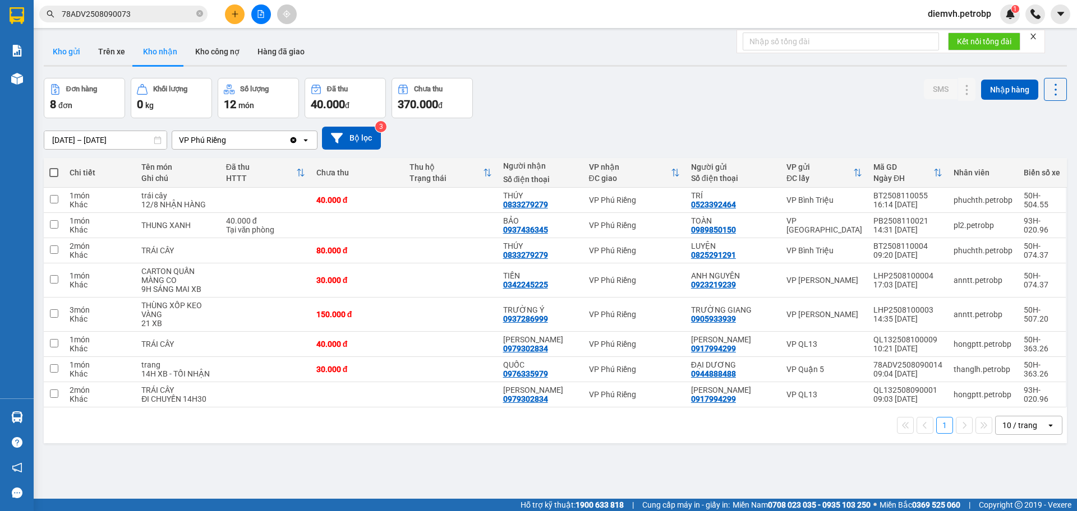
click at [76, 56] on button "Kho gửi" at bounding box center [66, 51] width 45 height 27
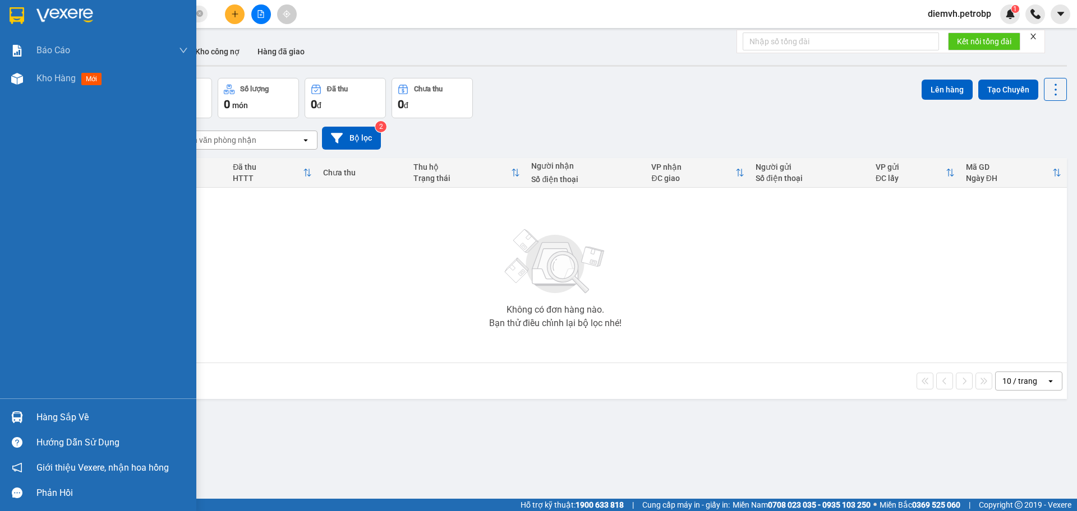
click at [44, 417] on div "Hàng sắp về" at bounding box center [111, 417] width 151 height 17
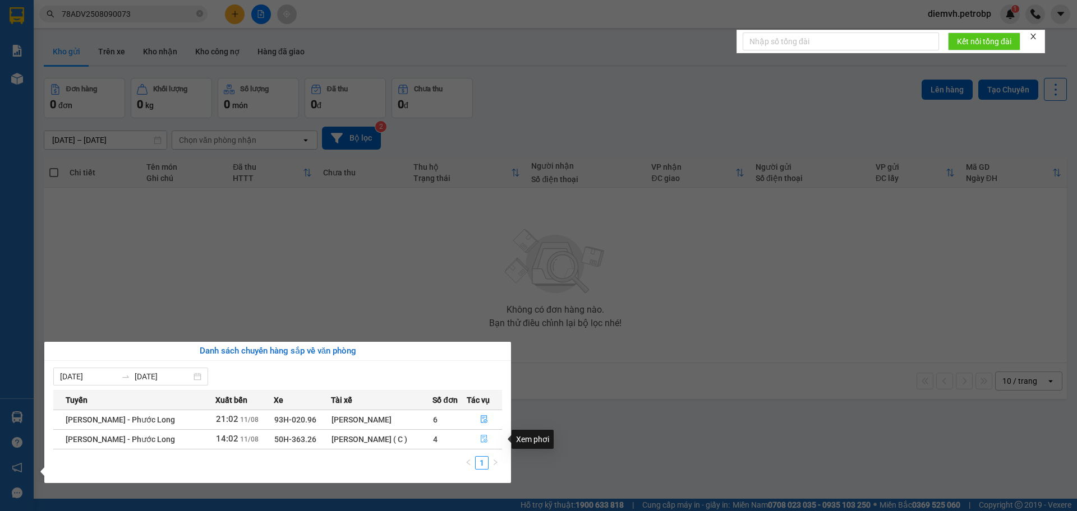
click at [480, 437] on icon "file-done" at bounding box center [484, 439] width 8 height 8
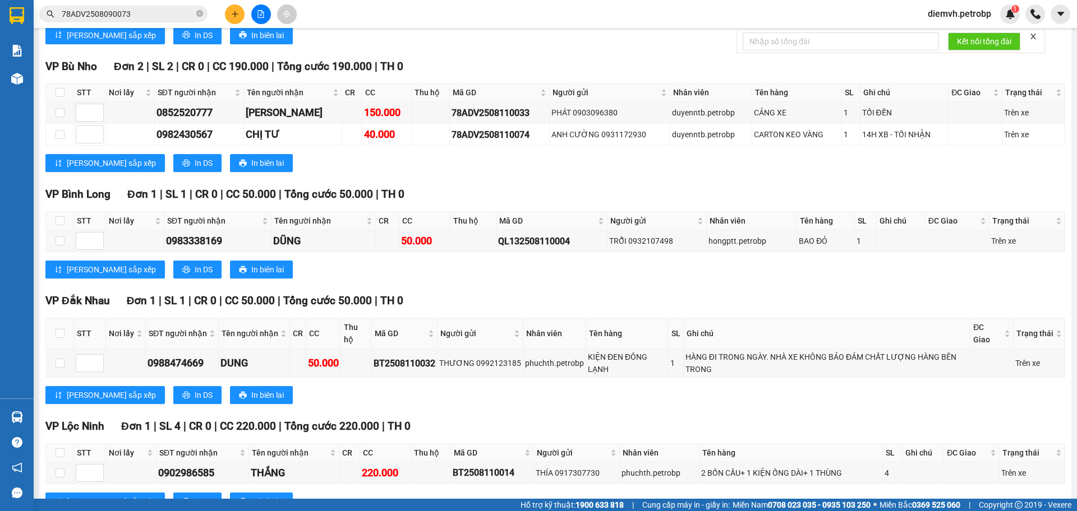
scroll to position [2766, 0]
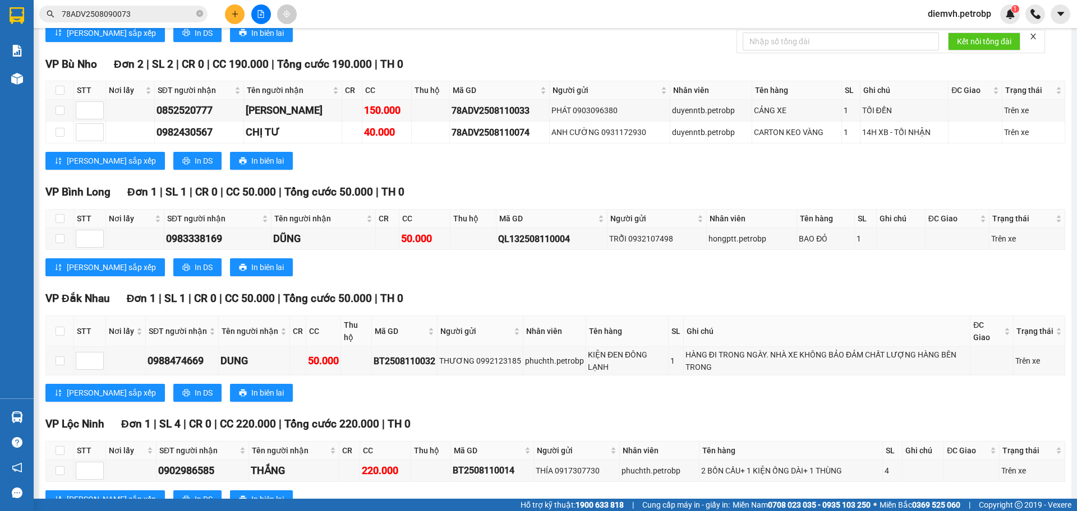
drag, startPoint x: 159, startPoint y: 404, endPoint x: 216, endPoint y: 405, distance: 57.8
copy div "0982144559"
